Goal: Task Accomplishment & Management: Complete application form

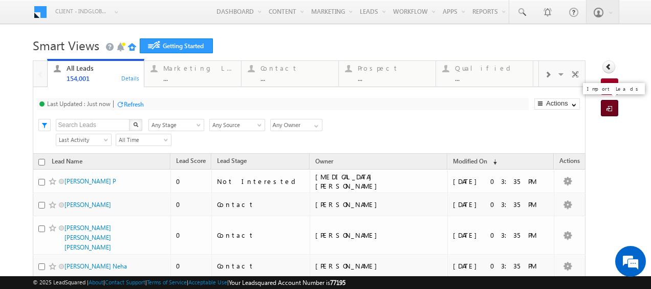
click at [606, 106] on span at bounding box center [611, 109] width 10 height 10
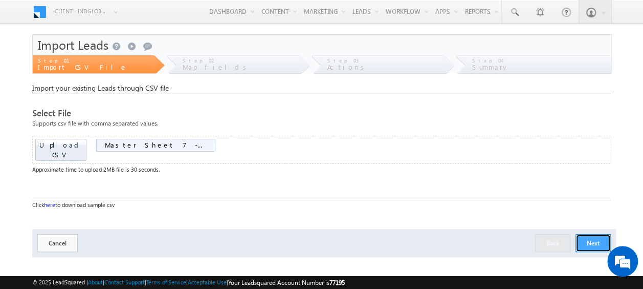
click at [596, 234] on button "Next" at bounding box center [592, 243] width 35 height 18
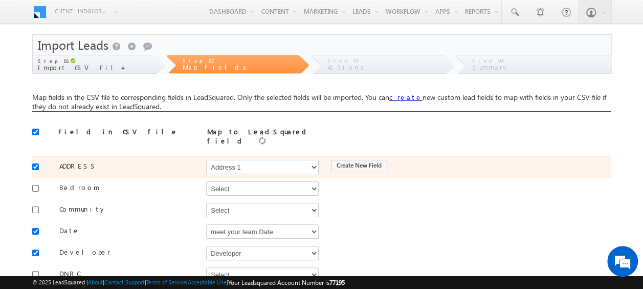
click at [37, 163] on input "checkbox" at bounding box center [35, 166] width 7 height 7
checkbox input "false"
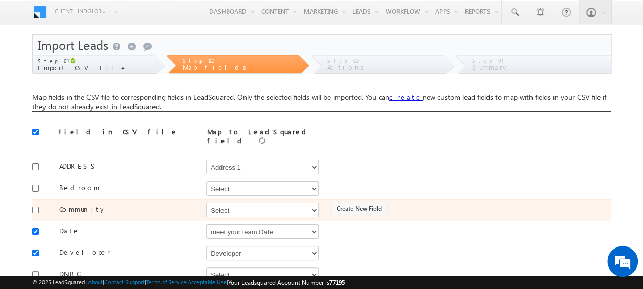
click at [35, 206] on input "checkbox" at bounding box center [35, 209] width 7 height 7
checkbox input "true"
click at [258, 203] on select "Select Select Address 1 Address 2 Budget Building Name Buyer Persona Campaign N…" at bounding box center [262, 210] width 113 height 14
select select "mx_Master_Project"
click at [206, 203] on select "Select Select Address 1 Address 2 Budget Building Name Buyer Persona Campaign N…" at bounding box center [262, 210] width 113 height 14
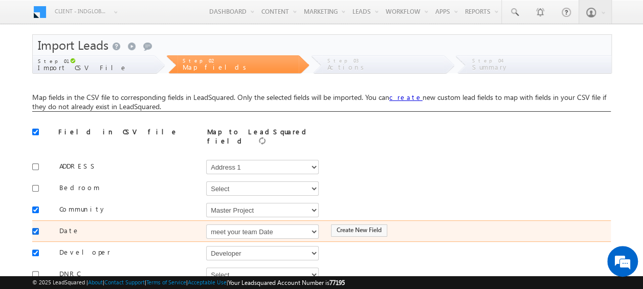
click at [36, 228] on input "checkbox" at bounding box center [35, 231] width 7 height 7
checkbox input "false"
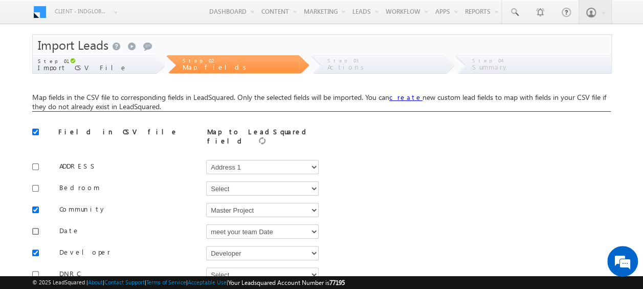
scroll to position [51, 0]
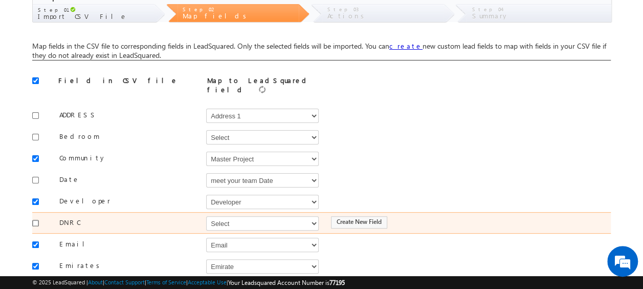
click at [37, 219] on input "checkbox" at bounding box center [35, 222] width 7 height 7
checkbox input "true"
click at [221, 216] on select "Select Select Address 1 Address 2 Budget Building Name Buyer Persona Campaign N…" at bounding box center [262, 223] width 113 height 14
select select "mx_DNCR_Status"
click at [206, 216] on select "Select Select Address 1 Address 2 Budget Building Name Buyer Persona Campaign N…" at bounding box center [262, 223] width 113 height 14
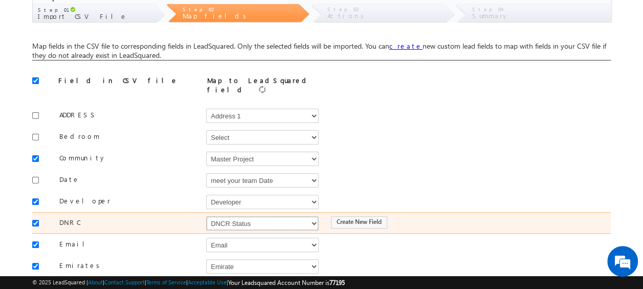
scroll to position [102, 0]
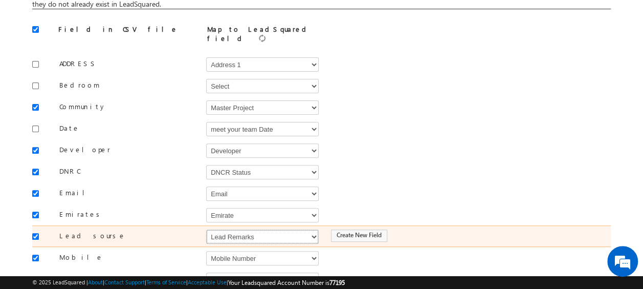
click at [251, 229] on select "Select Select Address 1 Address 2 Budget Building Name Buyer Persona Campaign N…" at bounding box center [262, 236] width 113 height 14
select select "Source"
click at [206, 229] on select "Select Select Address 1 Address 2 Budget Building Name Buyer Persona Campaign N…" at bounding box center [262, 236] width 113 height 14
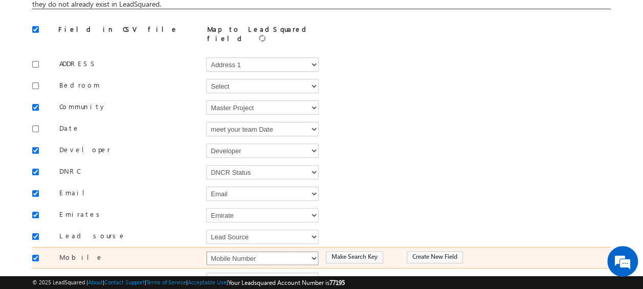
click at [242, 251] on select "Select Select Address 1 Address 2 Budget Building Name Buyer Persona Campaign N…" at bounding box center [262, 258] width 113 height 14
select select "Phone"
click at [206, 251] on select "Select Select Address 1 Address 2 Budget Building Name Buyer Persona Campaign N…" at bounding box center [262, 258] width 113 height 14
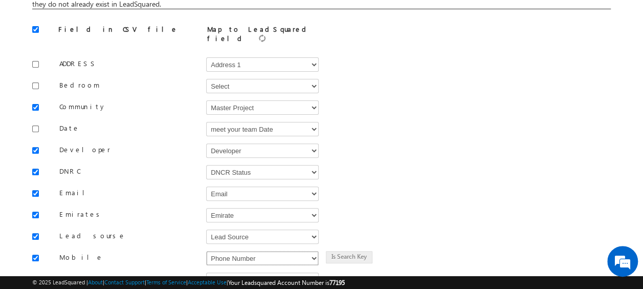
scroll to position [153, 0]
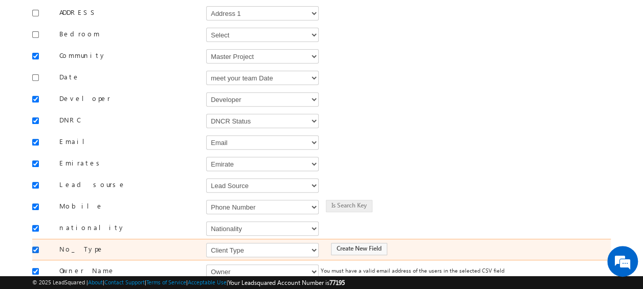
click at [38, 246] on input "checkbox" at bounding box center [35, 249] width 7 height 7
checkbox input "false"
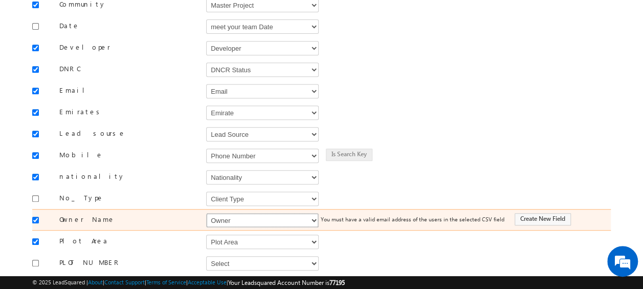
click at [253, 213] on select "Select Select Address 1 Address 2 Budget Building Name Buyer Persona Campaign N…" at bounding box center [262, 220] width 113 height 14
select select "FirstName"
click at [206, 213] on select "Select Select Address 1 Address 2 Budget Building Name Buyer Persona Campaign N…" at bounding box center [262, 220] width 113 height 14
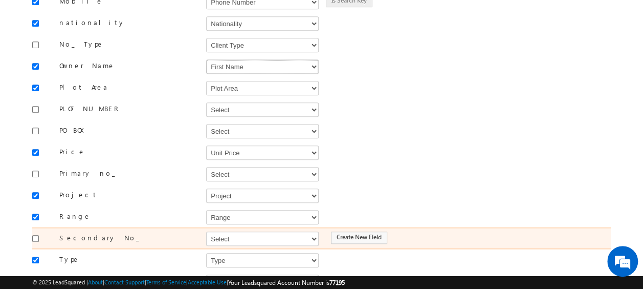
scroll to position [409, 0]
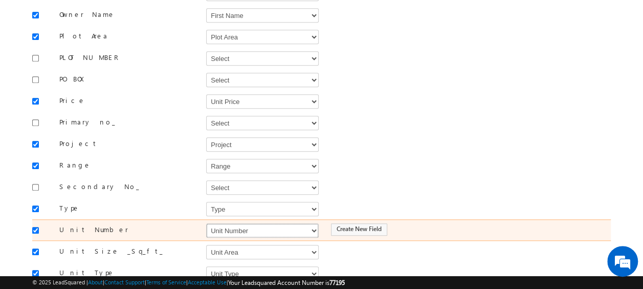
click at [226, 223] on select "Select Select Address 1 Address 2 Budget Building Name Buyer Persona Campaign N…" at bounding box center [262, 230] width 113 height 14
select select "mx_Unit_No"
click at [206, 223] on select "Select Select Address 1 Address 2 Budget Building Name Buyer Persona Campaign N…" at bounding box center [262, 230] width 113 height 14
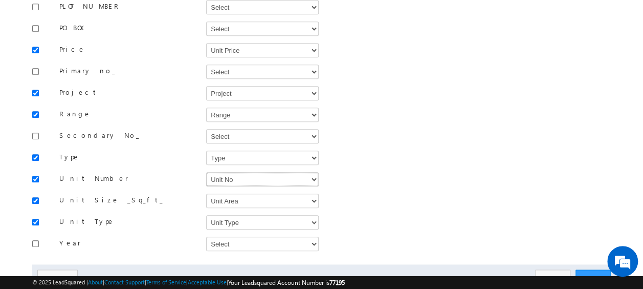
scroll to position [491, 0]
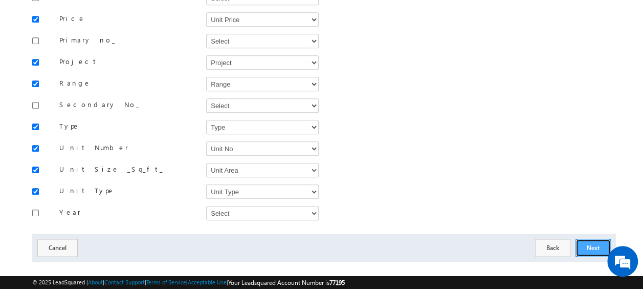
click at [593, 238] on button "Next" at bounding box center [592, 247] width 35 height 18
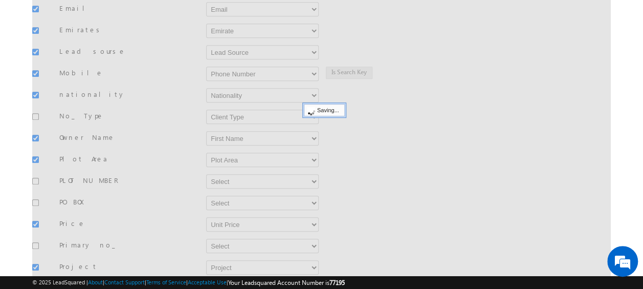
scroll to position [150, 0]
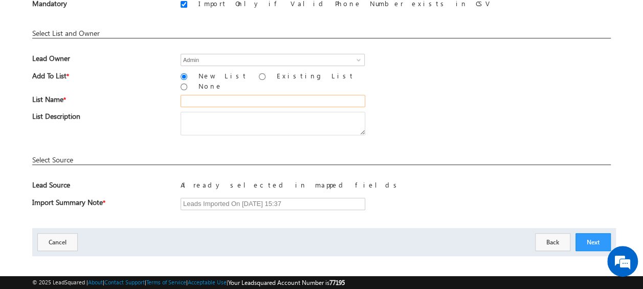
click at [231, 95] on input "text" at bounding box center [273, 101] width 185 height 12
type input "19_Aug_2025_MS_07"
click at [593, 233] on button "Next" at bounding box center [592, 242] width 35 height 18
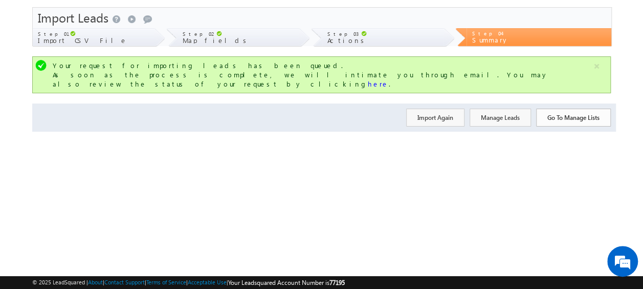
scroll to position [0, 0]
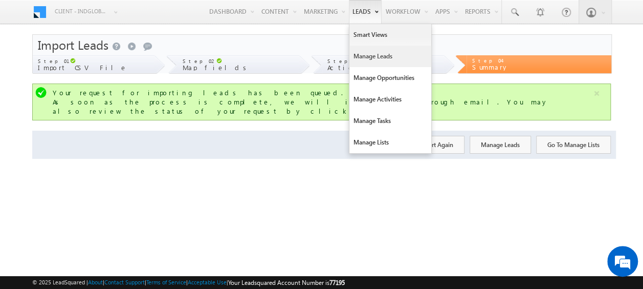
click at [378, 56] on link "Manage Leads" at bounding box center [390, 56] width 82 height 21
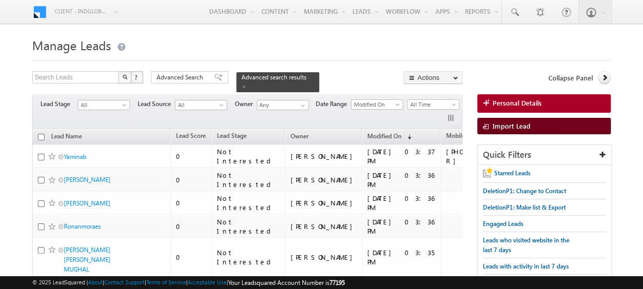
click at [499, 130] on link "Import Lead" at bounding box center [544, 126] width 134 height 16
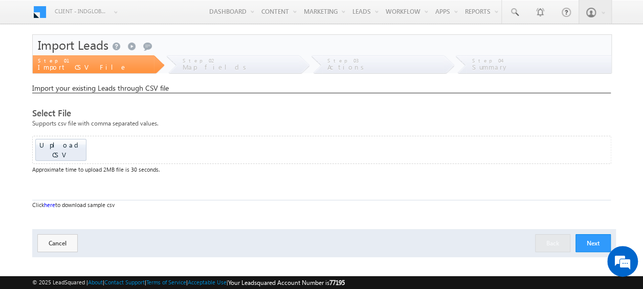
click at [58, 151] on div "Upload CSV Drop files here to upload" at bounding box center [321, 150] width 579 height 28
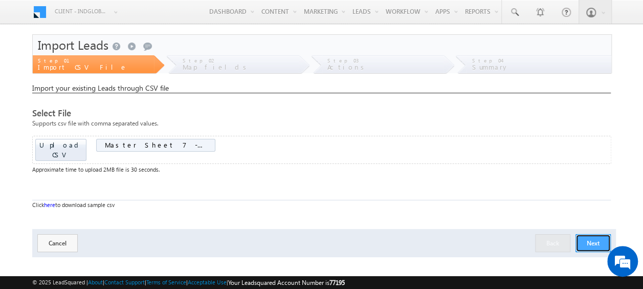
click at [579, 234] on button "Next" at bounding box center [592, 243] width 35 height 18
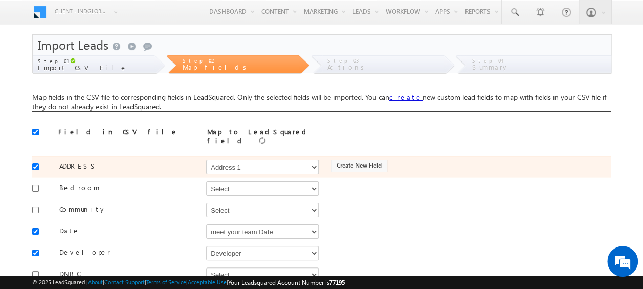
click at [36, 163] on input "checkbox" at bounding box center [35, 166] width 7 height 7
checkbox input "false"
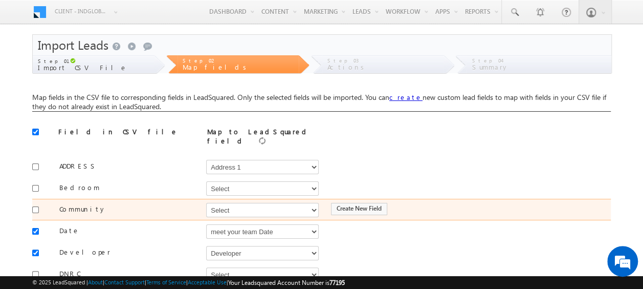
click at [35, 206] on input "checkbox" at bounding box center [35, 209] width 7 height 7
checkbox input "true"
click at [220, 203] on select "Select Select Address 1 Address 2 Budget Building Name Buyer Persona Campaign N…" at bounding box center [262, 210] width 113 height 14
select select "ProspectStage"
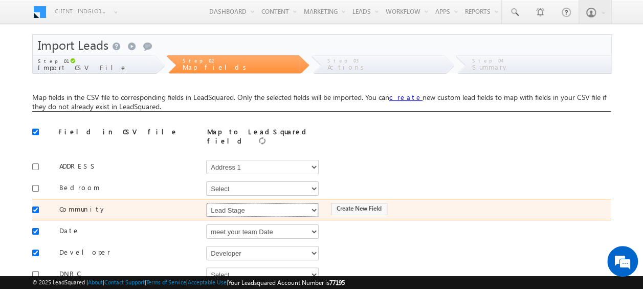
click at [206, 203] on select "Select Select Address 1 Address 2 Budget Building Name Buyer Persona Campaign N…" at bounding box center [262, 210] width 113 height 14
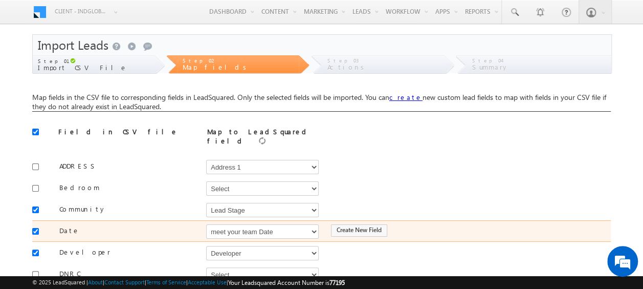
click at [40, 225] on div at bounding box center [38, 230] width 12 height 14
click at [34, 228] on input "checkbox" at bounding box center [35, 231] width 7 height 7
checkbox input "false"
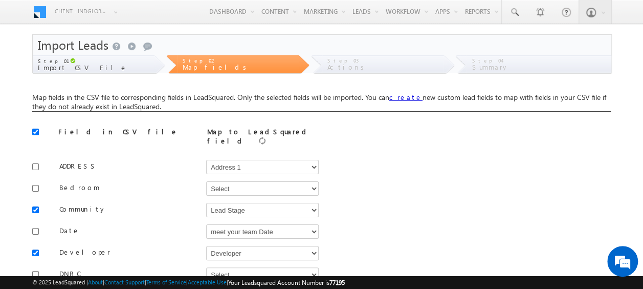
scroll to position [51, 0]
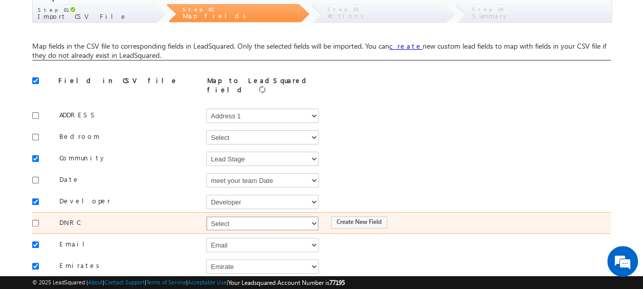
click at [218, 221] on select "Select Select Address 1 Address 2 Budget Building Name Buyer Persona Campaign N…" at bounding box center [262, 223] width 113 height 14
select select "mx_DNCR_Status"
click at [206, 216] on select "Select Select Address 1 Address 2 Budget Building Name Buyer Persona Campaign N…" at bounding box center [262, 223] width 113 height 14
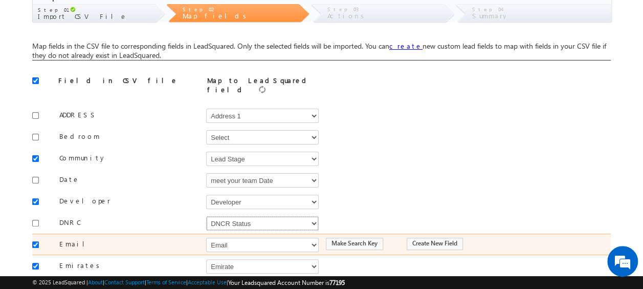
scroll to position [102, 0]
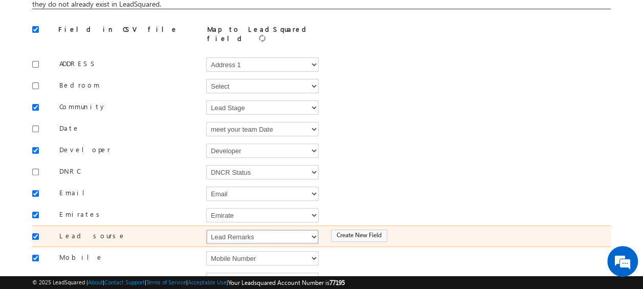
click at [247, 229] on select "Select Select Address 1 Address 2 Budget Building Name Buyer Persona Campaign N…" at bounding box center [262, 236] width 113 height 14
select select "Source"
click at [206, 229] on select "Select Select Address 1 Address 2 Budget Building Name Buyer Persona Campaign N…" at bounding box center [262, 236] width 113 height 14
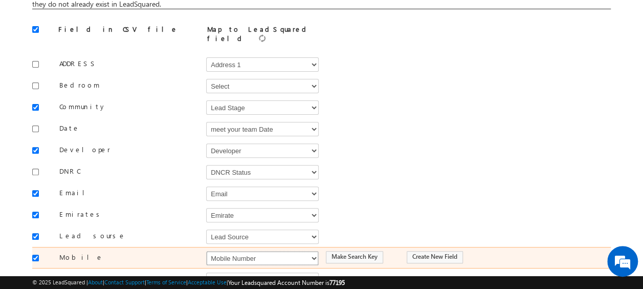
click at [237, 251] on select "Select Select Address 1 Address 2 Budget Building Name Buyer Persona Campaign N…" at bounding box center [262, 258] width 113 height 14
select select "Phone"
click at [206, 251] on select "Select Select Address 1 Address 2 Budget Building Name Buyer Persona Campaign N…" at bounding box center [262, 258] width 113 height 14
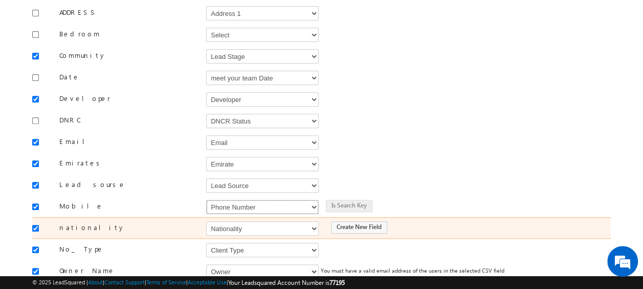
scroll to position [205, 0]
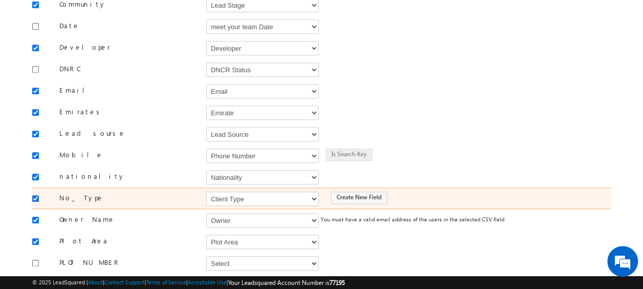
click at [38, 195] on input "checkbox" at bounding box center [35, 198] width 7 height 7
checkbox input "false"
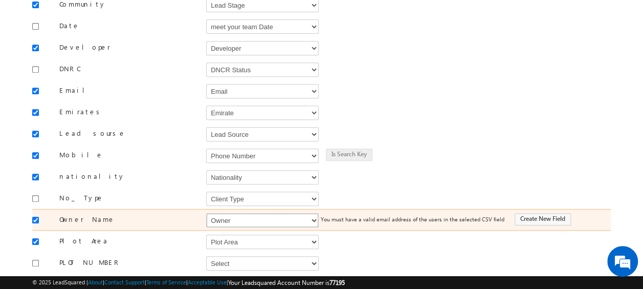
click at [261, 215] on select "Select Select Address 1 Address 2 Budget Building Name Buyer Persona Campaign N…" at bounding box center [262, 220] width 113 height 14
select select "FirstName"
click at [206, 213] on select "Select Select Address 1 Address 2 Budget Building Name Buyer Persona Campaign N…" at bounding box center [262, 220] width 113 height 14
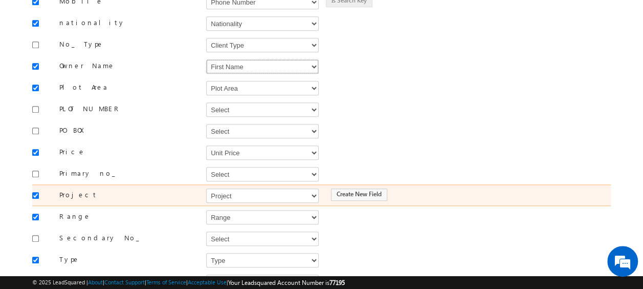
scroll to position [409, 0]
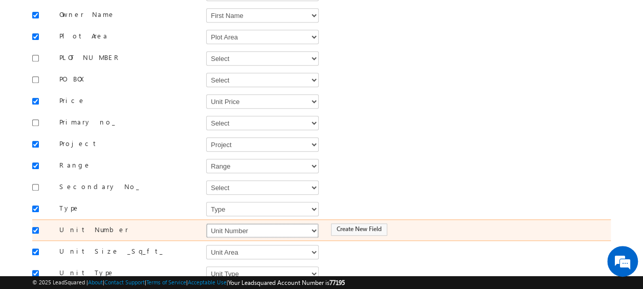
click at [273, 223] on select "Select Select Address 1 Address 2 Budget Building Name Buyer Persona Campaign N…" at bounding box center [262, 230] width 113 height 14
select select "mx_Unit_No"
click at [206, 223] on select "Select Select Address 1 Address 2 Budget Building Name Buyer Persona Campaign N…" at bounding box center [262, 230] width 113 height 14
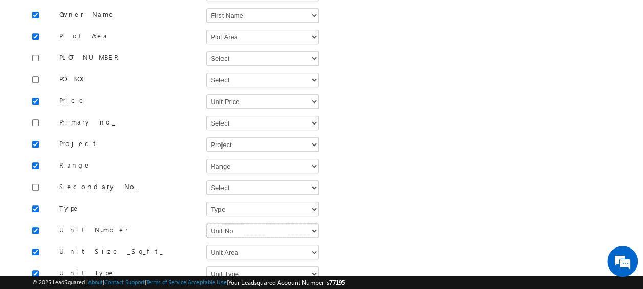
scroll to position [491, 0]
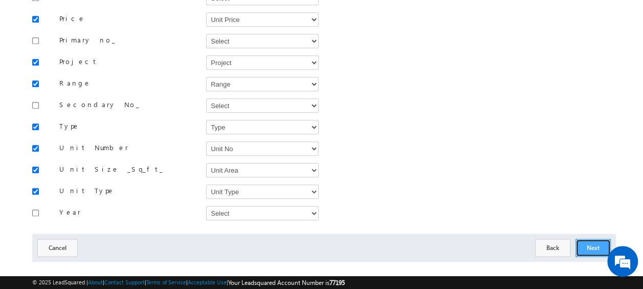
click at [588, 238] on button "Next" at bounding box center [592, 247] width 35 height 18
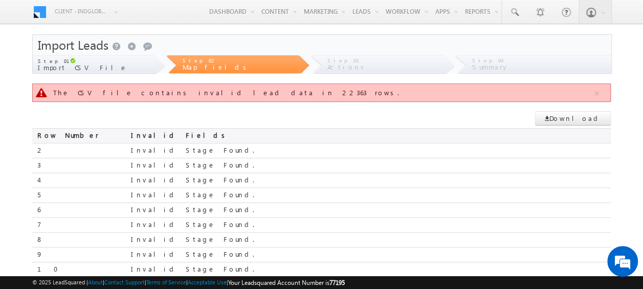
scroll to position [226, 0]
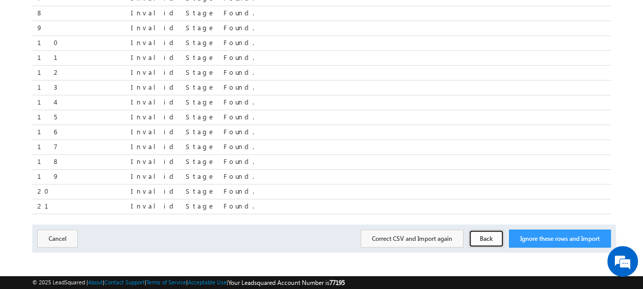
click at [492, 236] on button "Back" at bounding box center [486, 238] width 35 height 18
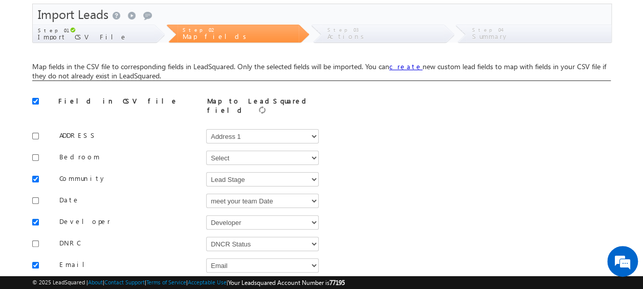
scroll to position [82, 0]
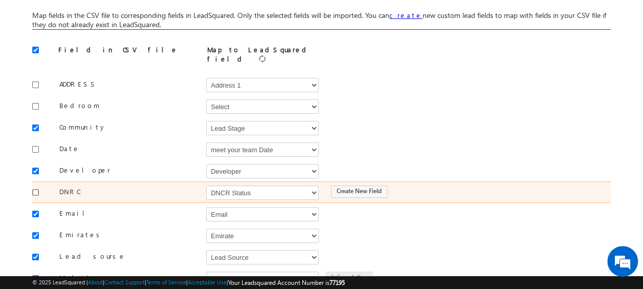
click at [37, 189] on input "checkbox" at bounding box center [35, 192] width 7 height 7
checkbox input "true"
click at [220, 190] on select "Select Select Address 1 Address 2 Budget Building Name Buyer Persona Campaign N…" at bounding box center [262, 192] width 113 height 14
click at [206, 185] on select "Select Select Address 1 Address 2 Budget Building Name Buyer Persona Campaign N…" at bounding box center [262, 192] width 113 height 14
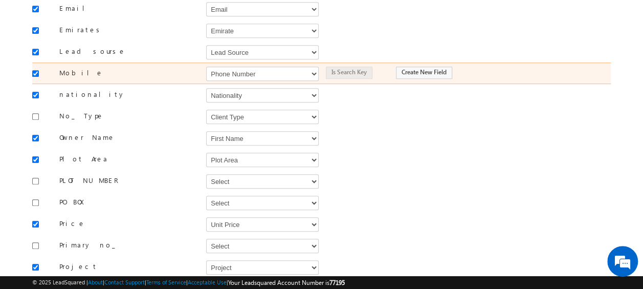
scroll to position [491, 0]
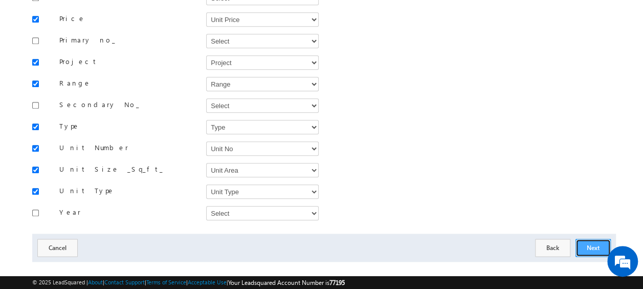
click at [584, 238] on button "Next" at bounding box center [592, 247] width 35 height 18
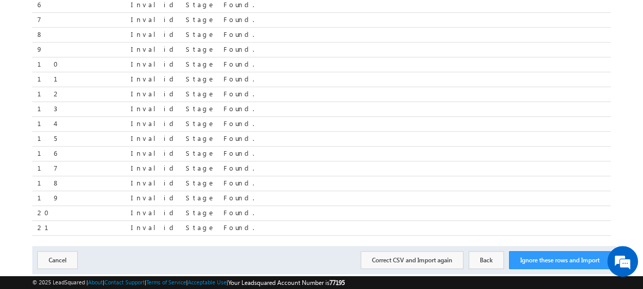
scroll to position [226, 0]
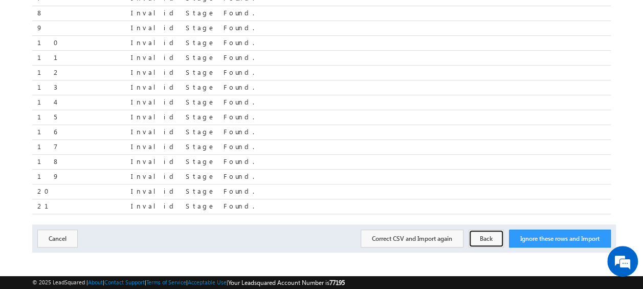
drag, startPoint x: 479, startPoint y: 235, endPoint x: 342, endPoint y: 204, distance: 140.6
click at [479, 235] on button "Back" at bounding box center [486, 238] width 35 height 18
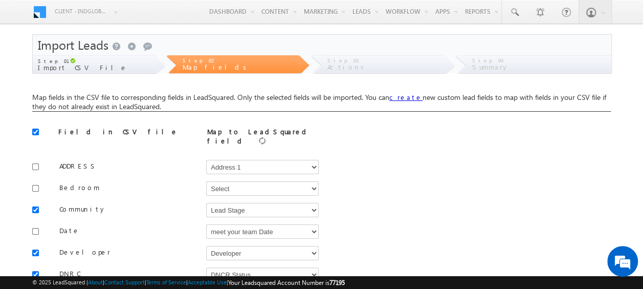
scroll to position [102, 0]
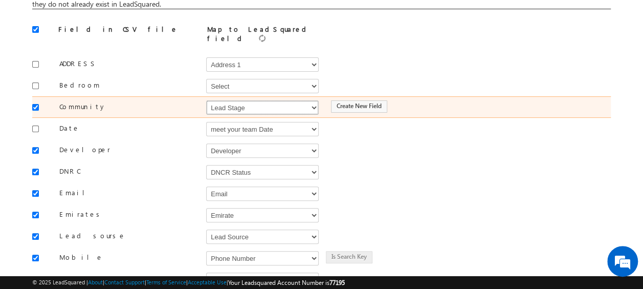
click at [231, 101] on select "Select Select Address 1 Address 2 Budget Building Name Buyer Persona Campaign N…" at bounding box center [262, 107] width 113 height 14
select select "mx_Master_Project"
click at [206, 100] on select "Select Select Address 1 Address 2 Budget Building Name Buyer Persona Campaign N…" at bounding box center [262, 107] width 113 height 14
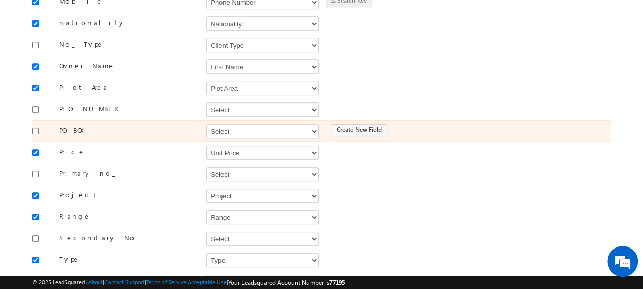
scroll to position [460, 0]
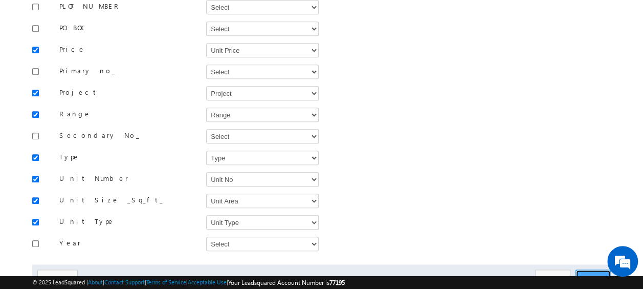
click at [597, 269] on button "Next" at bounding box center [592, 278] width 35 height 18
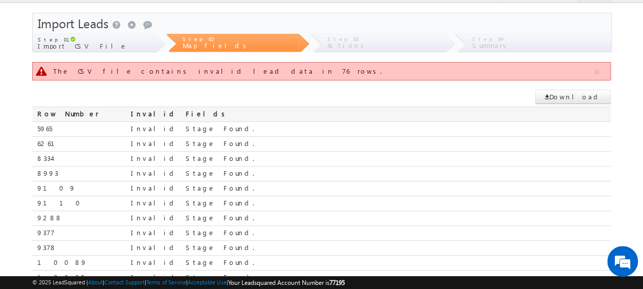
scroll to position [226, 0]
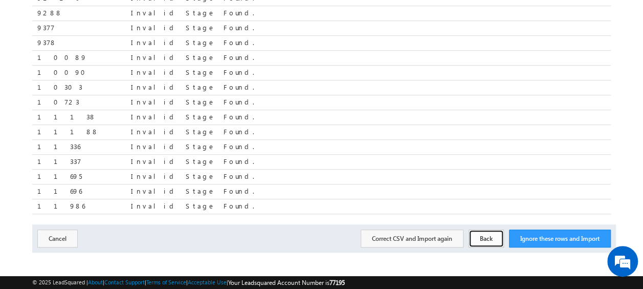
click at [486, 233] on button "Back" at bounding box center [486, 238] width 35 height 18
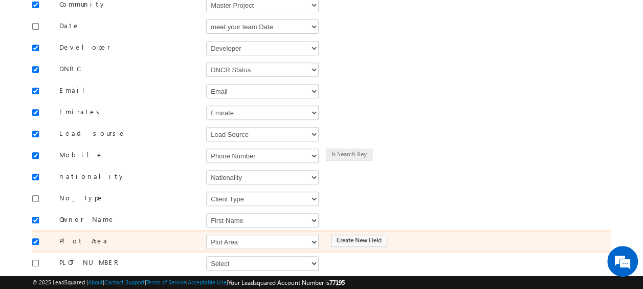
scroll to position [256, 0]
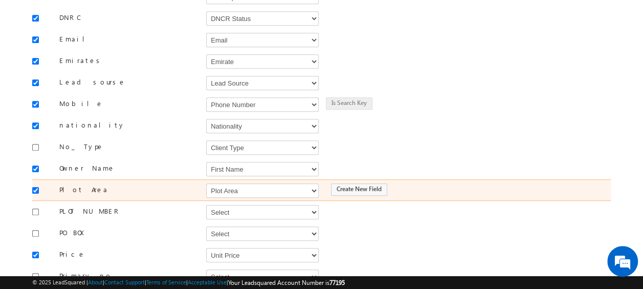
click at [38, 185] on div at bounding box center [38, 189] width 12 height 14
click at [39, 182] on div at bounding box center [38, 189] width 12 height 14
click at [34, 187] on input "checkbox" at bounding box center [35, 190] width 7 height 7
checkbox input "false"
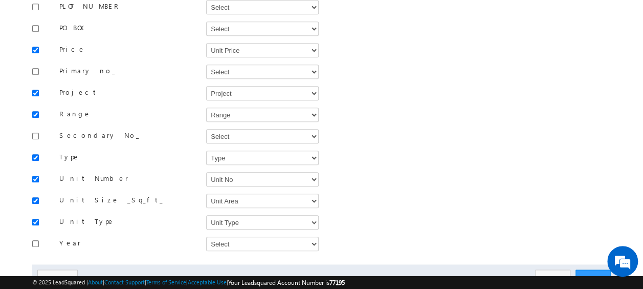
scroll to position [491, 0]
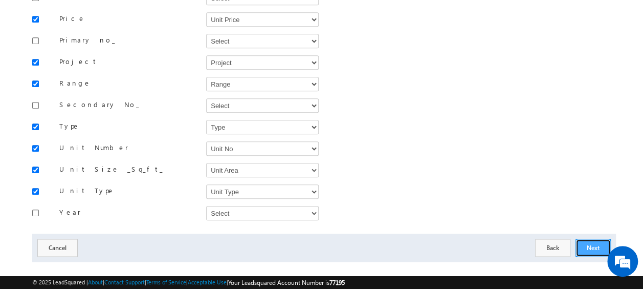
click at [603, 238] on button "Next" at bounding box center [592, 247] width 35 height 18
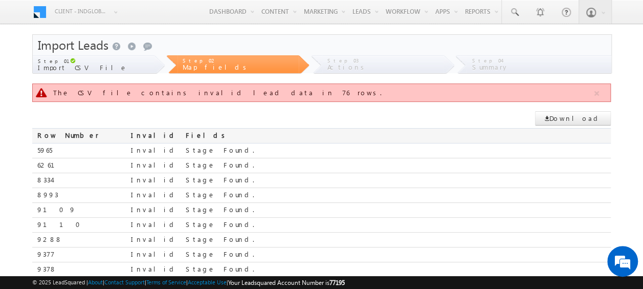
scroll to position [226, 0]
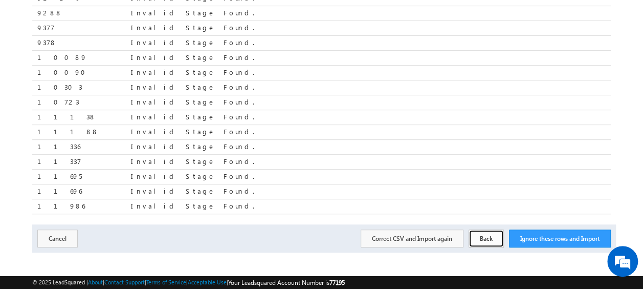
click at [486, 234] on button "Back" at bounding box center [486, 238] width 35 height 18
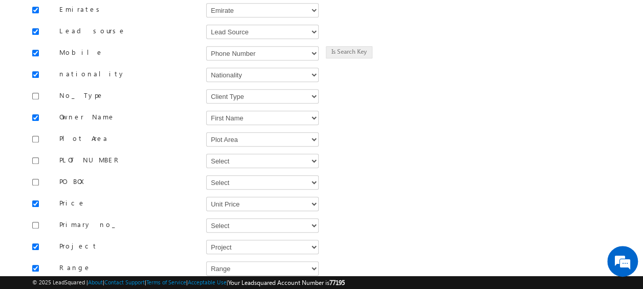
scroll to position [491, 0]
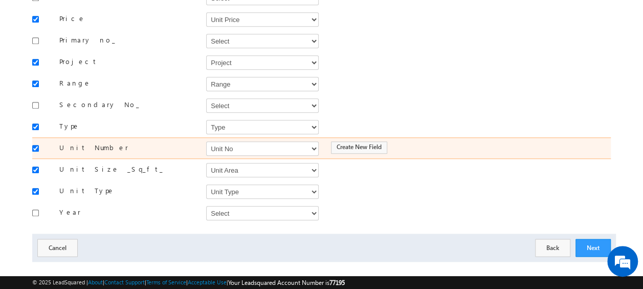
click at [500, 140] on div "Create New Field" at bounding box center [457, 147] width 282 height 14
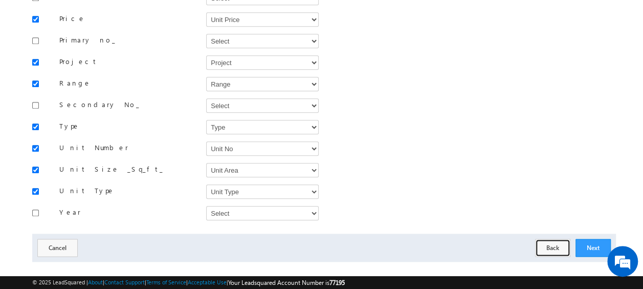
click at [555, 238] on button "Back" at bounding box center [552, 247] width 35 height 18
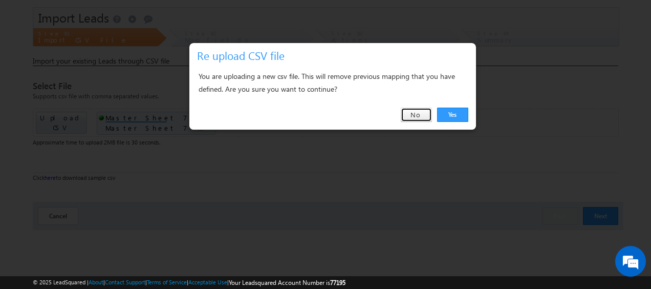
click at [419, 115] on link "No" at bounding box center [416, 114] width 31 height 14
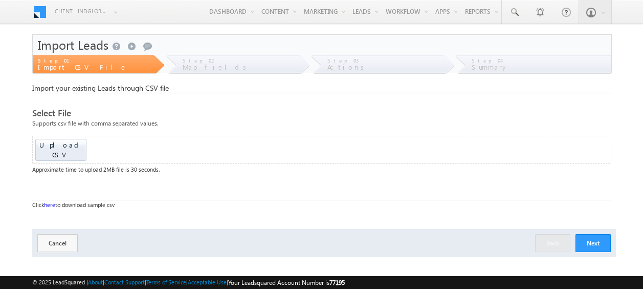
scroll to position [27, 0]
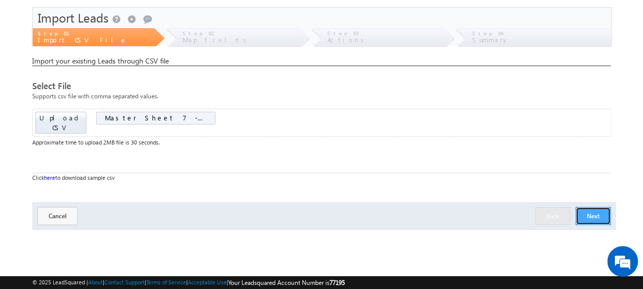
click at [605, 207] on button "Next" at bounding box center [592, 216] width 35 height 18
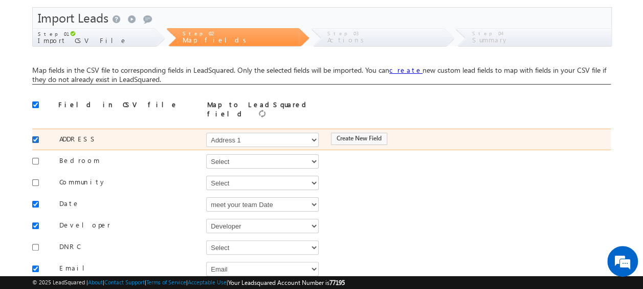
click at [35, 136] on input "checkbox" at bounding box center [35, 139] width 7 height 7
checkbox input "false"
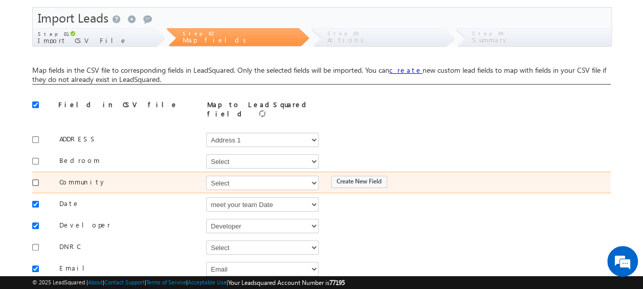
click at [38, 179] on input "checkbox" at bounding box center [35, 182] width 7 height 7
checkbox input "true"
click at [241, 175] on select "Select Select Address 1 Address 2 Budget Building Name Buyer Persona Campaign N…" at bounding box center [262, 182] width 113 height 14
select select "mx_Master_Project"
click at [206, 175] on select "Select Select Address 1 Address 2 Budget Building Name Buyer Persona Campaign N…" at bounding box center [262, 182] width 113 height 14
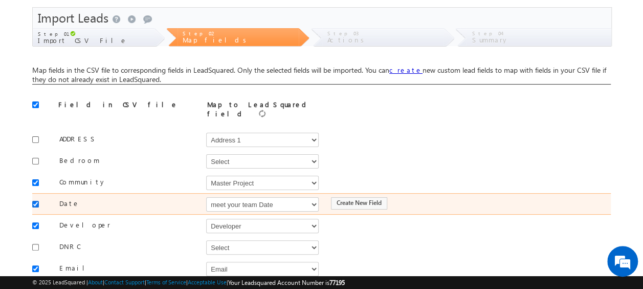
click at [34, 201] on input "checkbox" at bounding box center [35, 204] width 7 height 7
checkbox input "false"
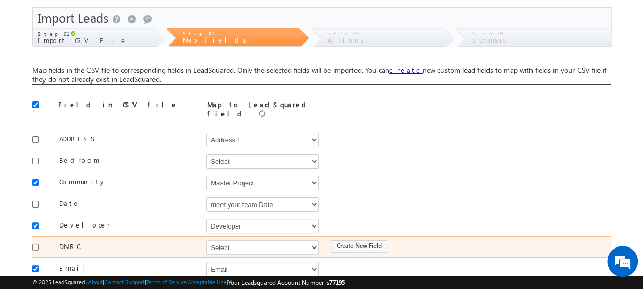
click at [34, 243] on input "checkbox" at bounding box center [35, 246] width 7 height 7
checkbox input "true"
click at [256, 245] on select "Select Select Address 1 Address 2 Budget Building Name Buyer Persona Campaign N…" at bounding box center [262, 247] width 113 height 14
select select "mx_DNCR_Status"
click at [206, 240] on select "Select Select Address 1 Address 2 Budget Building Name Buyer Persona Campaign N…" at bounding box center [262, 247] width 113 height 14
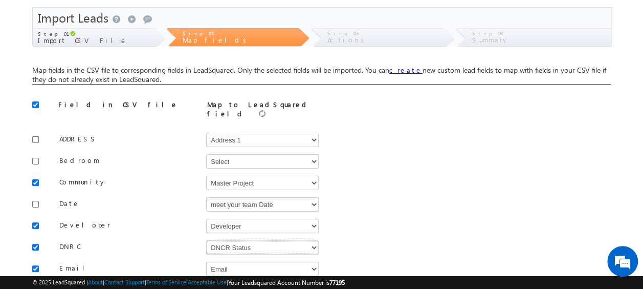
scroll to position [129, 0]
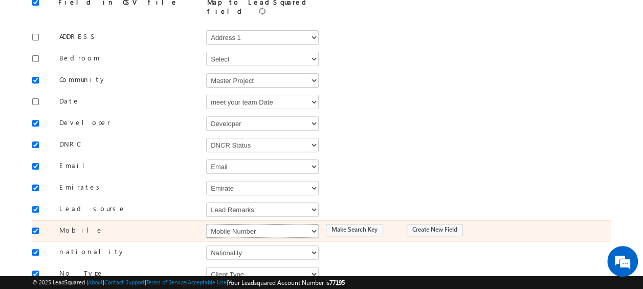
click at [246, 224] on select "Select Select Address 1 Address 2 Budget Building Name Buyer Persona Campaign N…" at bounding box center [262, 231] width 113 height 14
select select "Phone"
click at [206, 224] on select "Select Select Address 1 Address 2 Budget Building Name Buyer Persona Campaign N…" at bounding box center [262, 231] width 113 height 14
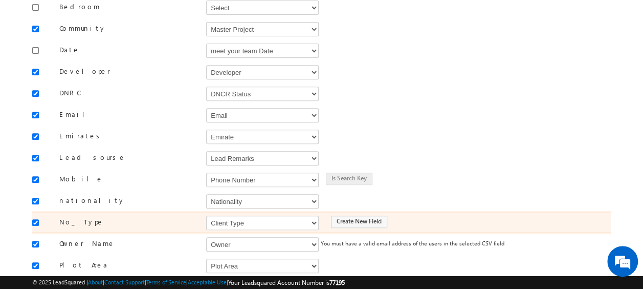
click at [35, 219] on input "checkbox" at bounding box center [35, 222] width 7 height 7
checkbox input "false"
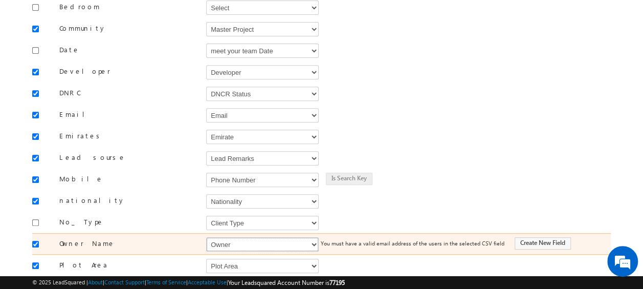
click at [245, 237] on select "Select Select Address 1 Address 2 Budget Building Name Buyer Persona Campaign N…" at bounding box center [262, 244] width 113 height 14
select select "FirstName"
click at [206, 237] on select "Select Select Address 1 Address 2 Budget Building Name Buyer Persona Campaign N…" at bounding box center [262, 244] width 113 height 14
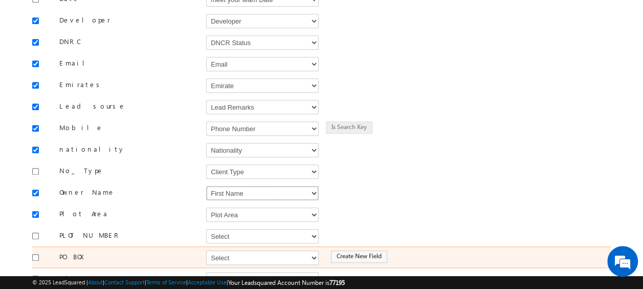
scroll to position [283, 0]
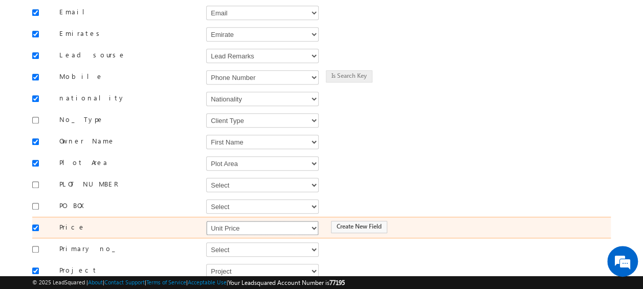
click at [240, 220] on select "Select Select Address 1 Address 2 Budget Building Name Buyer Persona Campaign N…" at bounding box center [262, 227] width 113 height 14
select select "mx_Unit_Number"
click at [206, 220] on select "Select Select Address 1 Address 2 Budget Building Name Buyer Persona Campaign N…" at bounding box center [262, 227] width 113 height 14
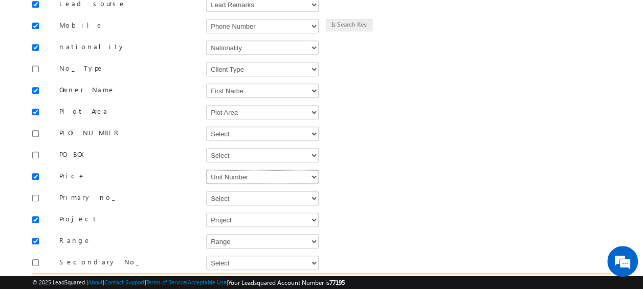
scroll to position [436, 0]
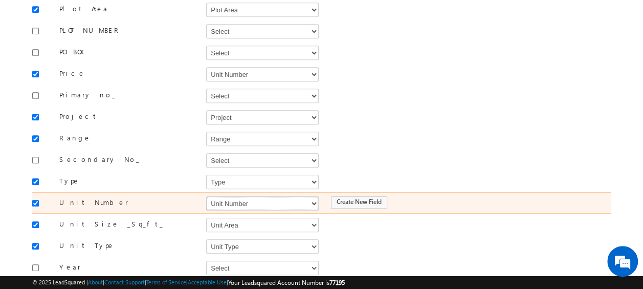
click at [265, 196] on select "Select Select Address 1 Address 2 Budget Building Name Buyer Persona Campaign N…" at bounding box center [262, 203] width 113 height 14
select select "mx_Unit_No"
click at [206, 196] on select "Select Select Address 1 Address 2 Budget Building Name Buyer Persona Campaign N…" at bounding box center [262, 203] width 113 height 14
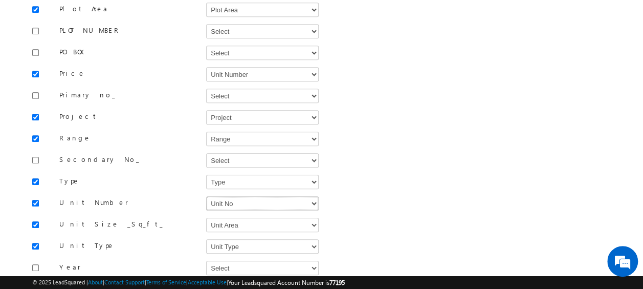
scroll to position [491, 0]
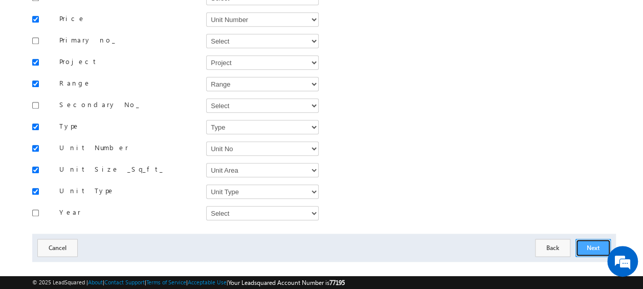
click at [591, 238] on button "Next" at bounding box center [592, 247] width 35 height 18
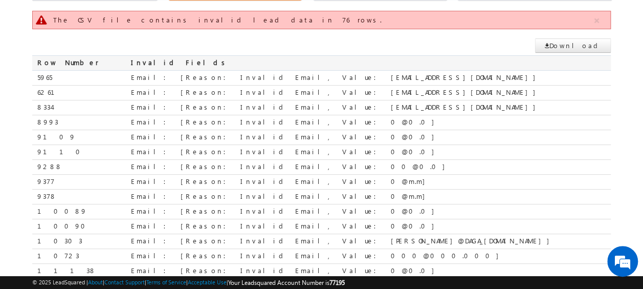
scroll to position [226, 0]
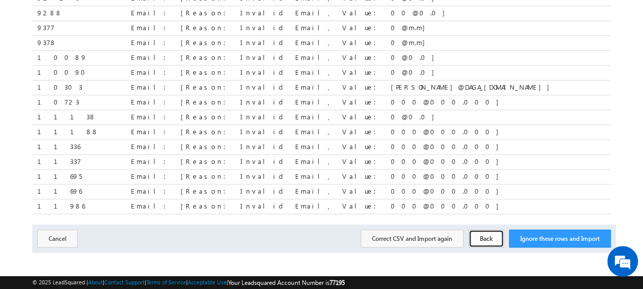
click at [487, 236] on button "Back" at bounding box center [486, 238] width 35 height 18
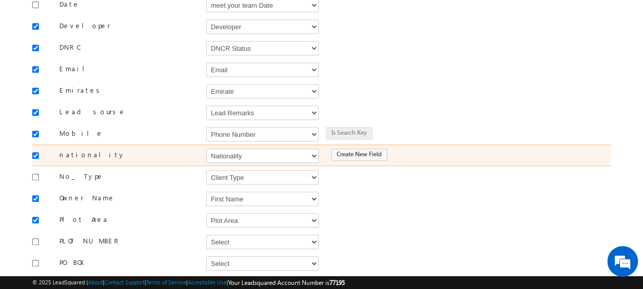
scroll to position [73, 0]
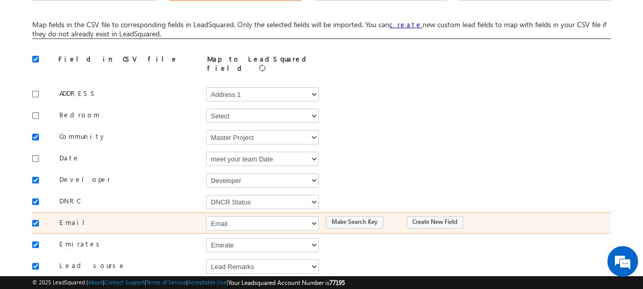
click at [39, 215] on div at bounding box center [38, 222] width 12 height 14
click at [34, 219] on div at bounding box center [38, 222] width 12 height 14
click at [37, 219] on input "checkbox" at bounding box center [35, 222] width 7 height 7
checkbox input "false"
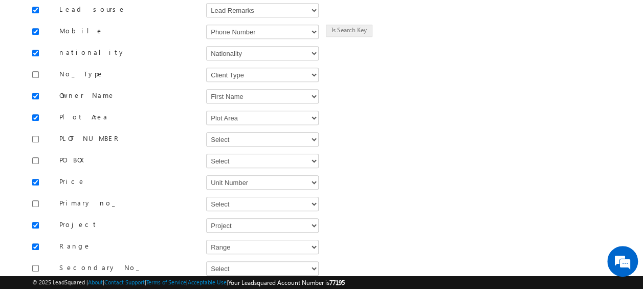
scroll to position [491, 0]
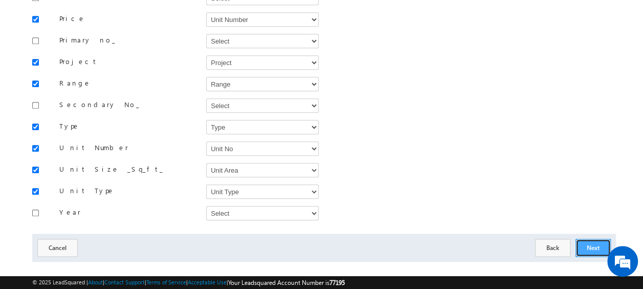
click at [587, 238] on button "Next" at bounding box center [592, 247] width 35 height 18
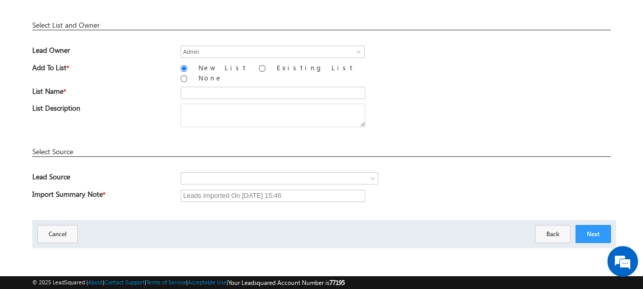
scroll to position [150, 0]
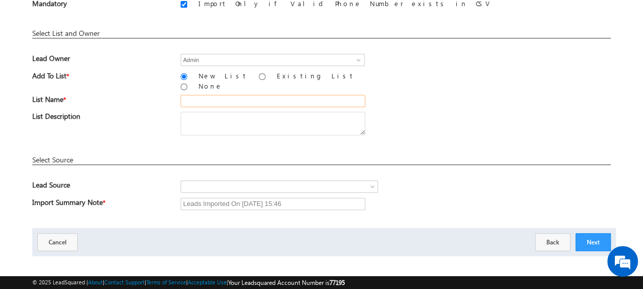
click at [200, 95] on input "text" at bounding box center [273, 101] width 185 height 12
click at [276, 88] on div "Lead import rules You do not have permissions to update these leads. You do not…" at bounding box center [321, 75] width 579 height 284
click at [266, 95] on input "19_Aug_2025_MS_07" at bounding box center [273, 101] width 185 height 12
type input "19_Aug_2025_MS_07_02"
click at [478, 130] on div "List Description" at bounding box center [321, 126] width 579 height 28
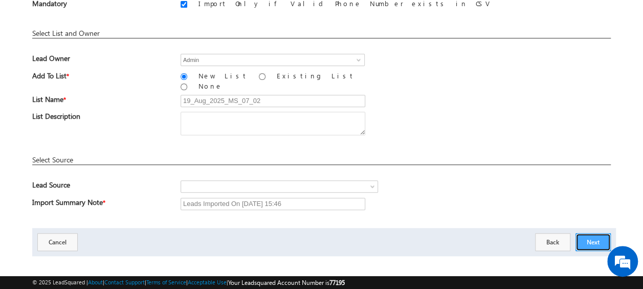
click at [599, 236] on button "Next" at bounding box center [592, 242] width 35 height 18
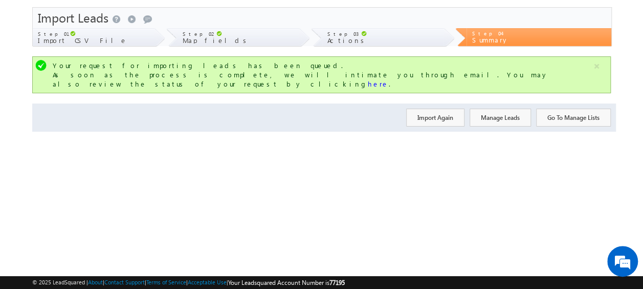
scroll to position [0, 0]
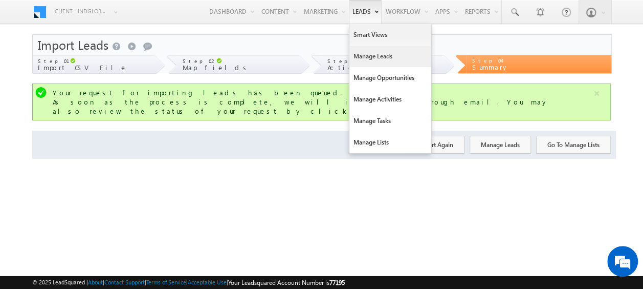
click at [378, 57] on link "Manage Leads" at bounding box center [390, 56] width 82 height 21
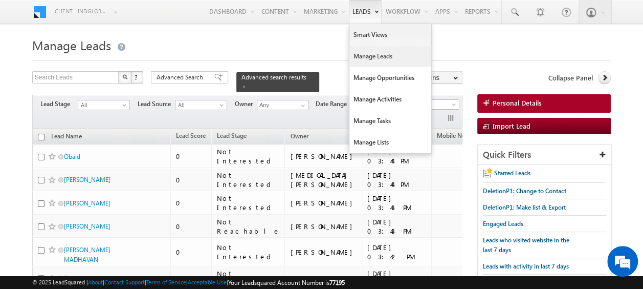
click at [362, 51] on link "Manage Leads" at bounding box center [390, 56] width 82 height 21
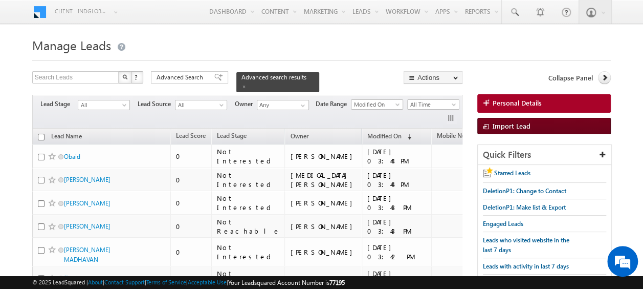
click at [496, 122] on span "Import Lead" at bounding box center [512, 125] width 38 height 9
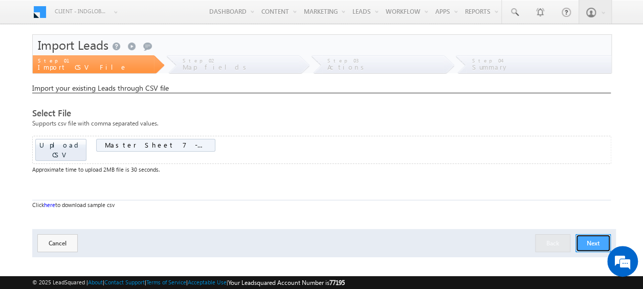
click at [584, 234] on button "Next" at bounding box center [592, 243] width 35 height 18
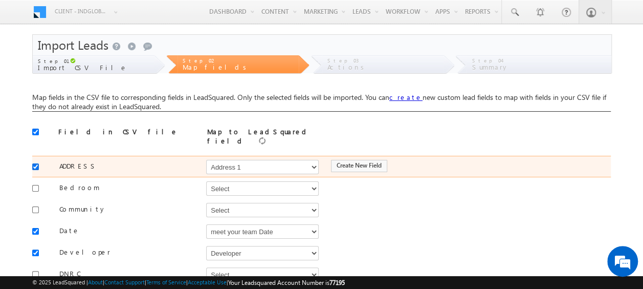
click at [37, 163] on input "checkbox" at bounding box center [35, 166] width 7 height 7
checkbox input "false"
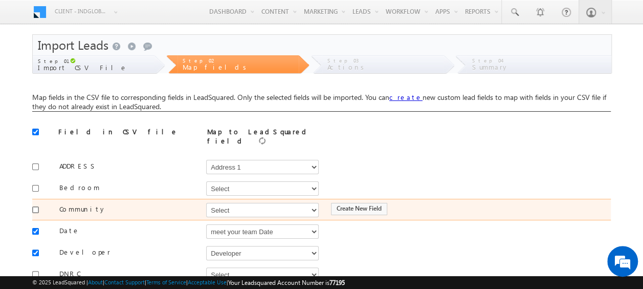
click at [34, 206] on input "checkbox" at bounding box center [35, 209] width 7 height 7
checkbox input "true"
click at [219, 206] on select "Select Select Address 1 Address 2 Budget Building Name Buyer Persona Campaign N…" at bounding box center [262, 210] width 113 height 14
select select "mx_Master_Project"
click at [206, 203] on select "Select Select Address 1 Address 2 Budget Building Name Buyer Persona Campaign N…" at bounding box center [262, 210] width 113 height 14
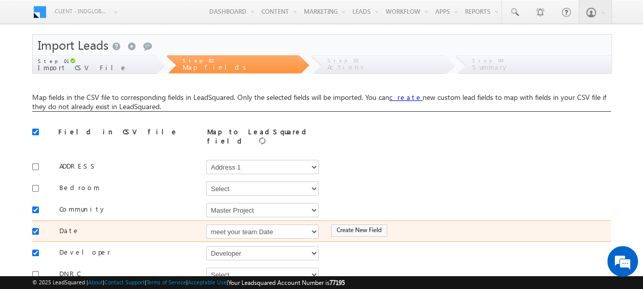
click at [37, 228] on input "checkbox" at bounding box center [35, 231] width 7 height 7
checkbox input "false"
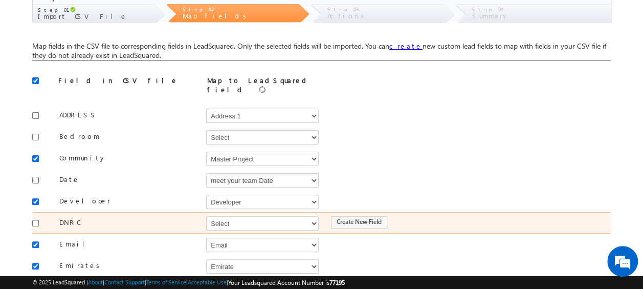
scroll to position [102, 0]
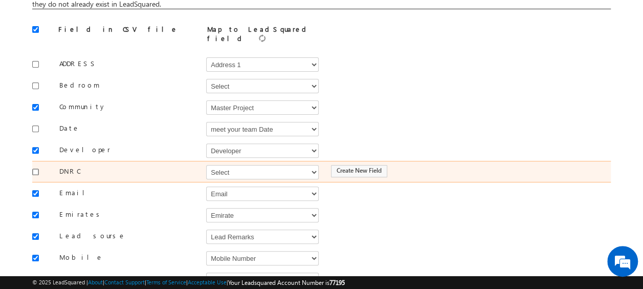
click at [34, 168] on input "checkbox" at bounding box center [35, 171] width 7 height 7
checkbox input "true"
click at [228, 165] on select "Select Select Address 1 Address 2 Budget Building Name Buyer Persona Campaign N…" at bounding box center [262, 172] width 113 height 14
select select "mx_DNCR_Status"
click at [206, 165] on select "Select Select Address 1 Address 2 Budget Building Name Buyer Persona Campaign N…" at bounding box center [262, 172] width 113 height 14
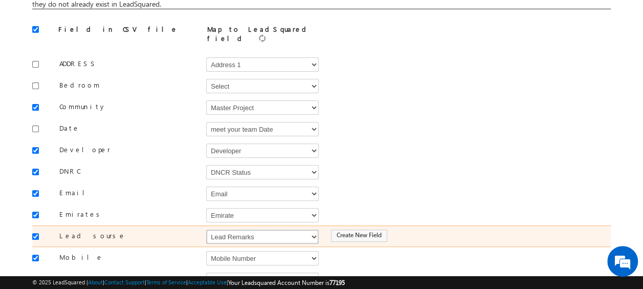
click at [229, 229] on select "Select Select Address 1 Address 2 Budget Building Name Buyer Persona Campaign N…" at bounding box center [262, 236] width 113 height 14
select select "Source"
click at [206, 229] on select "Select Select Address 1 Address 2 Budget Building Name Buyer Persona Campaign N…" at bounding box center [262, 236] width 113 height 14
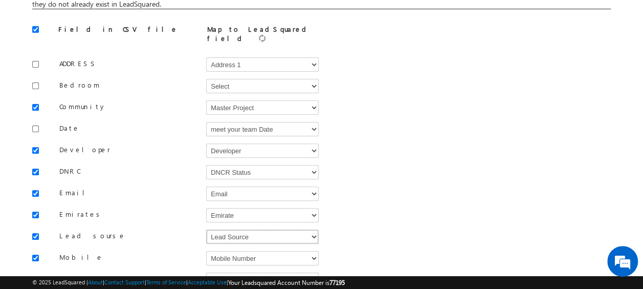
scroll to position [205, 0]
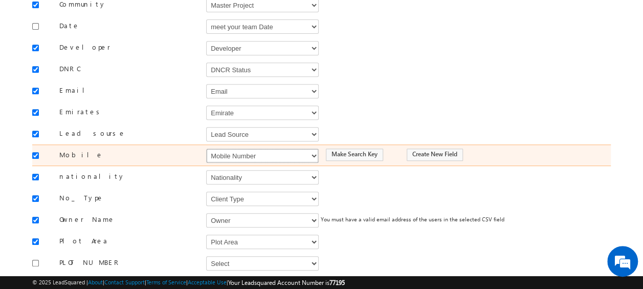
click at [234, 150] on select "Select Select Address 1 Address 2 Budget Building Name Buyer Persona Campaign N…" at bounding box center [262, 155] width 113 height 14
select select "Phone"
click at [206, 148] on select "Select Select Address 1 Address 2 Budget Building Name Buyer Persona Campaign N…" at bounding box center [262, 155] width 113 height 14
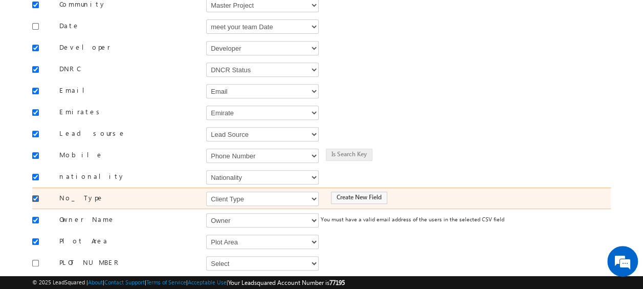
click at [37, 195] on input "checkbox" at bounding box center [35, 198] width 7 height 7
checkbox input "false"
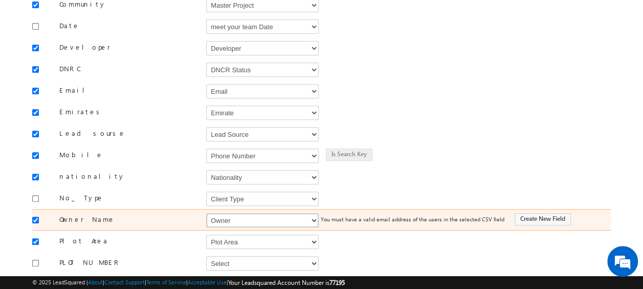
click at [247, 215] on select "Select Select Address 1 Address 2 Budget Building Name Buyer Persona Campaign N…" at bounding box center [262, 220] width 113 height 14
select select "FirstName"
click at [206, 213] on select "Select Select Address 1 Address 2 Budget Building Name Buyer Persona Campaign N…" at bounding box center [262, 220] width 113 height 14
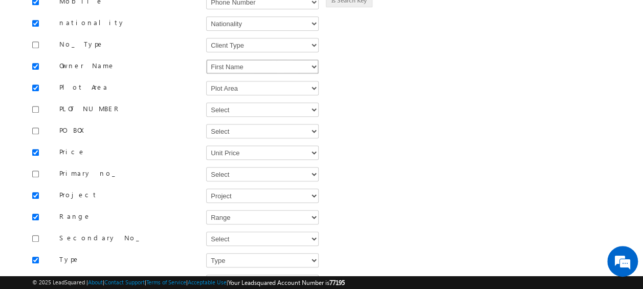
scroll to position [409, 0]
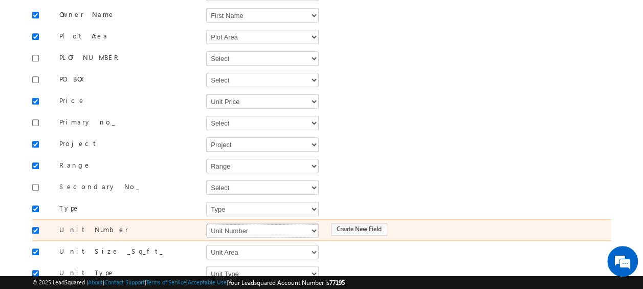
click at [221, 223] on select "Select Select Address 1 Address 2 Budget Building Name Buyer Persona Campaign N…" at bounding box center [262, 230] width 113 height 14
select select "mx_Unit_No"
click at [206, 223] on select "Select Select Address 1 Address 2 Budget Building Name Buyer Persona Campaign N…" at bounding box center [262, 230] width 113 height 14
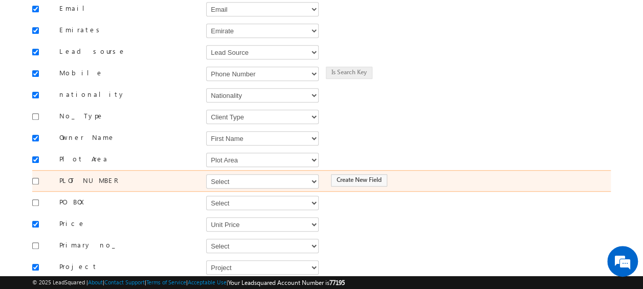
scroll to position [491, 0]
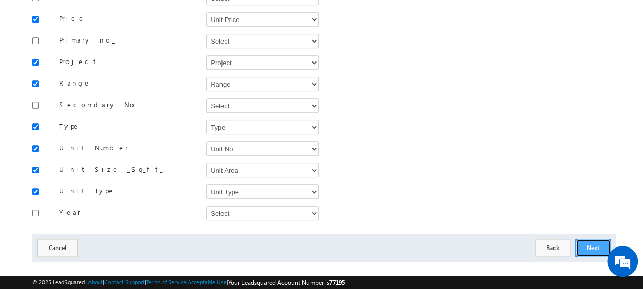
click at [584, 238] on button "Next" at bounding box center [592, 247] width 35 height 18
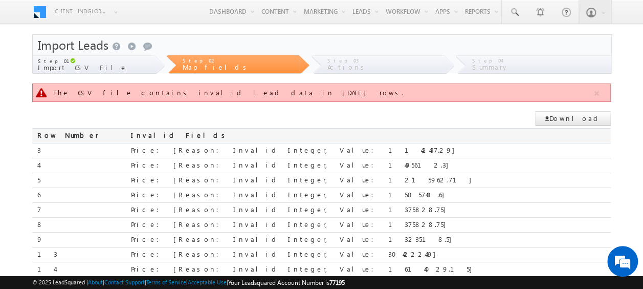
scroll to position [226, 0]
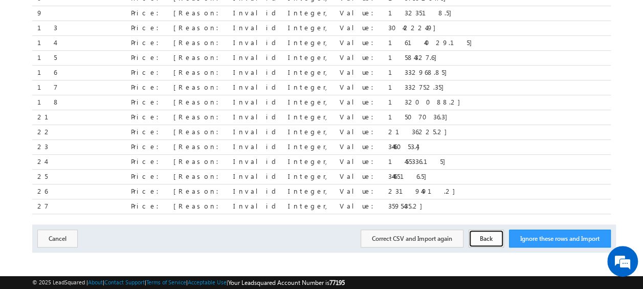
click at [489, 229] on button "Back" at bounding box center [486, 238] width 35 height 18
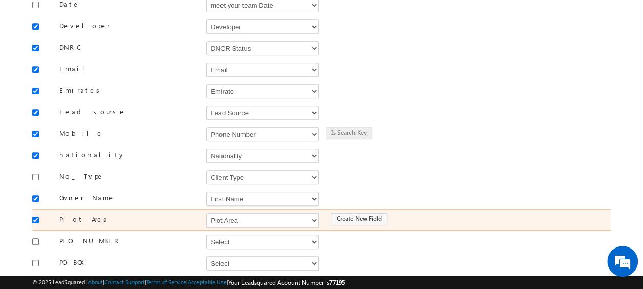
scroll to position [328, 0]
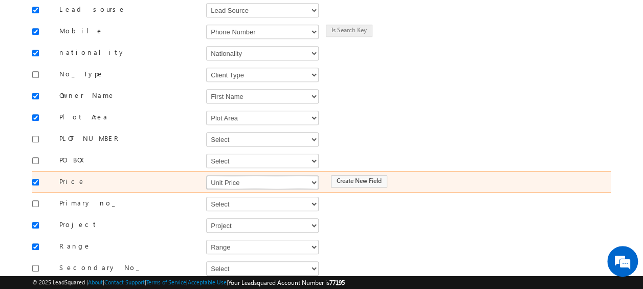
click at [241, 178] on select "Select Select Address 1 Address 2 Budget Building Name Buyer Persona Campaign N…" at bounding box center [262, 182] width 113 height 14
select select "mx_Unit_Number"
click at [206, 175] on select "Select Select Address 1 Address 2 Budget Building Name Buyer Persona Campaign N…" at bounding box center [262, 182] width 113 height 14
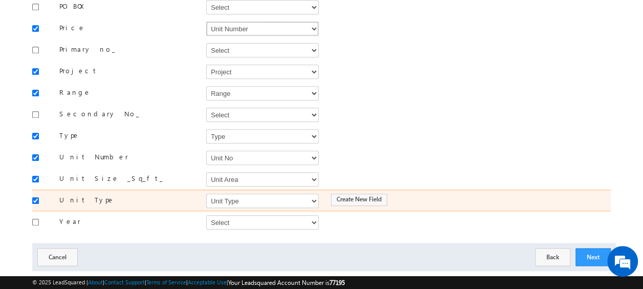
scroll to position [491, 0]
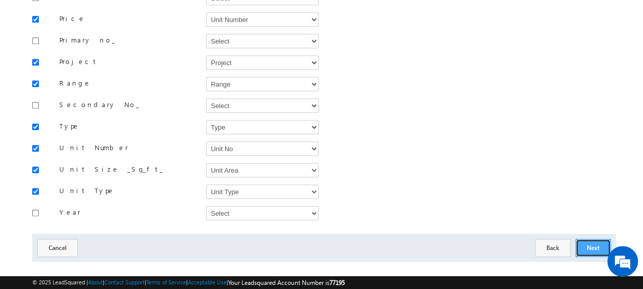
click at [578, 238] on button "Next" at bounding box center [592, 247] width 35 height 18
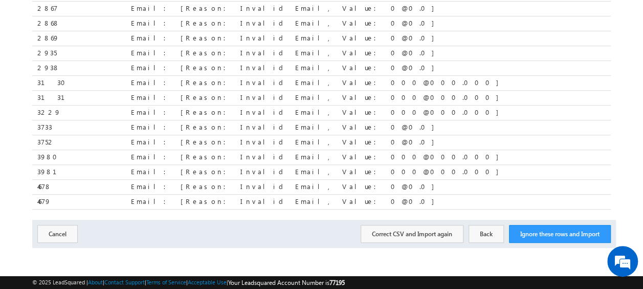
scroll to position [226, 0]
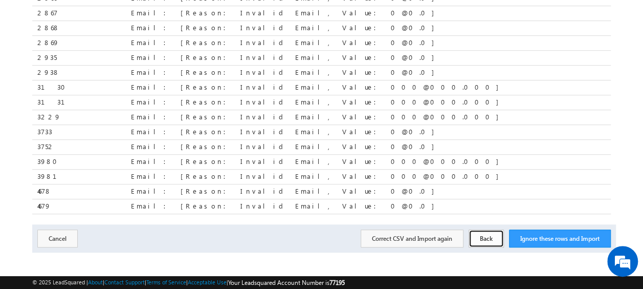
click at [480, 238] on button "Back" at bounding box center [486, 238] width 35 height 18
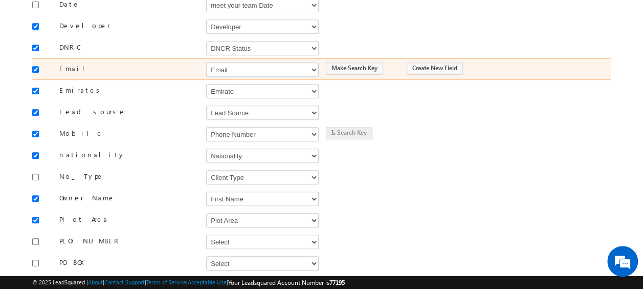
scroll to position [124, 0]
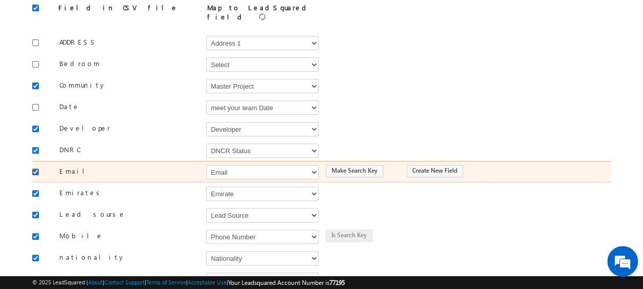
click at [36, 168] on input "checkbox" at bounding box center [35, 171] width 7 height 7
checkbox input "false"
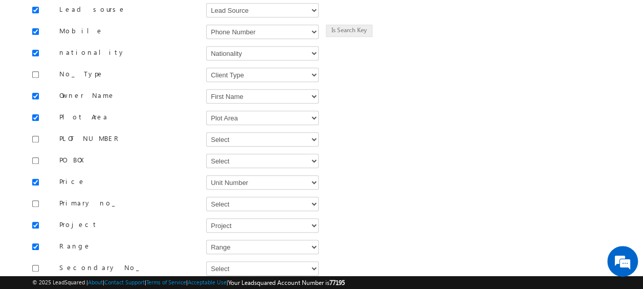
scroll to position [491, 0]
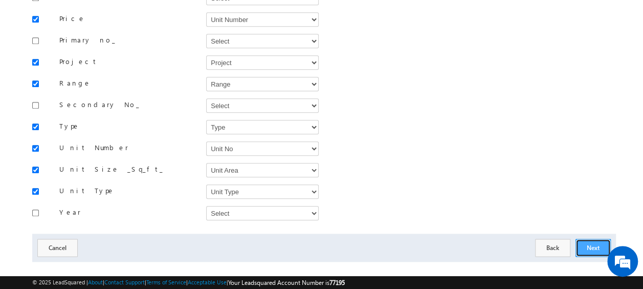
click at [584, 238] on button "Next" at bounding box center [592, 247] width 35 height 18
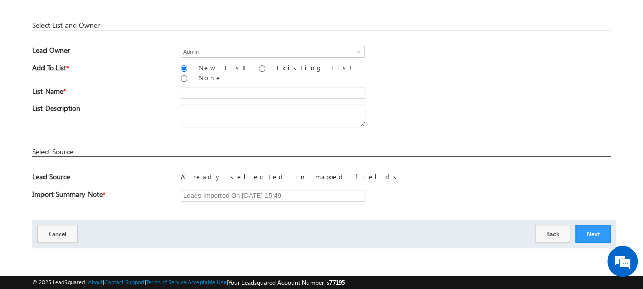
scroll to position [150, 0]
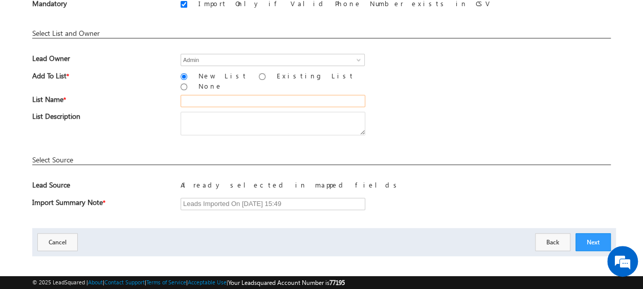
click at [219, 99] on input "text" at bounding box center [273, 101] width 185 height 12
type input "19_Aug_2025_MS_07_03"
click at [588, 235] on button "Next" at bounding box center [592, 242] width 35 height 18
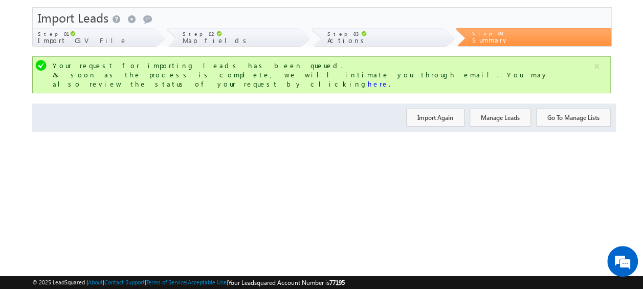
scroll to position [0, 0]
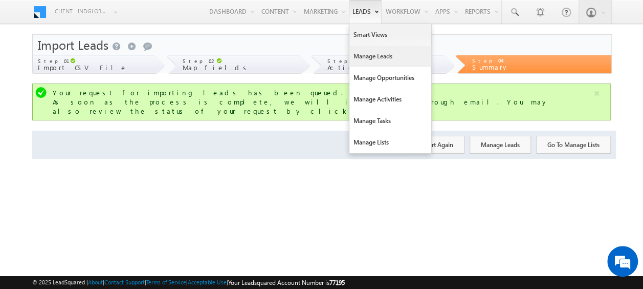
click at [385, 54] on link "Manage Leads" at bounding box center [390, 56] width 82 height 21
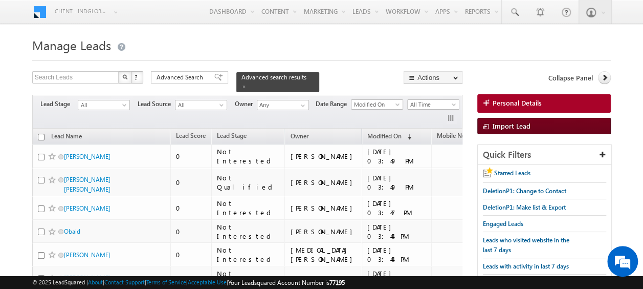
click at [504, 126] on span "Import Lead" at bounding box center [512, 125] width 38 height 9
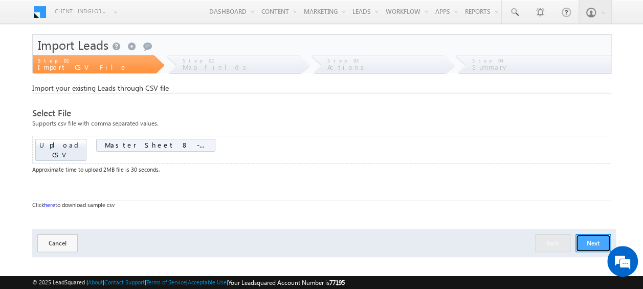
click at [589, 234] on button "Next" at bounding box center [592, 243] width 35 height 18
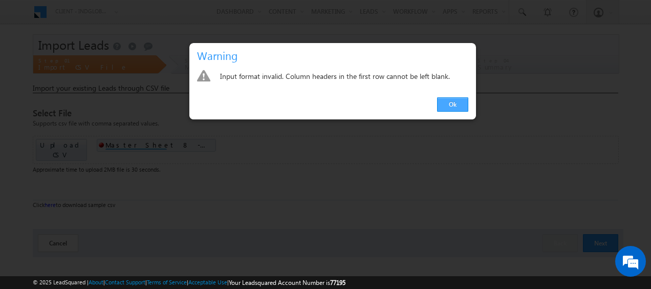
click at [458, 103] on link "Ok" at bounding box center [452, 104] width 31 height 14
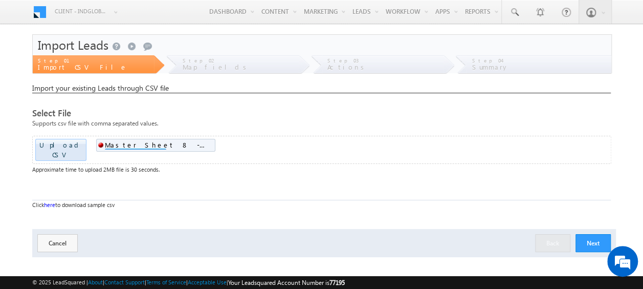
click at [599, 234] on button "Next" at bounding box center [592, 243] width 35 height 18
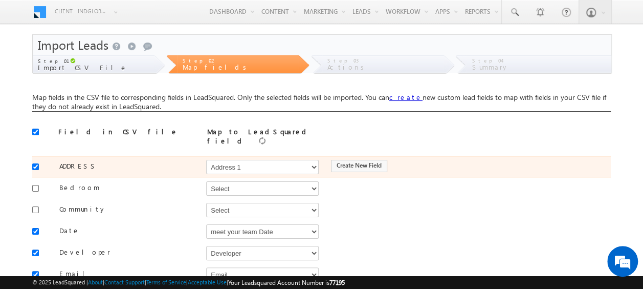
click at [35, 163] on input "checkbox" at bounding box center [35, 166] width 7 height 7
checkbox input "false"
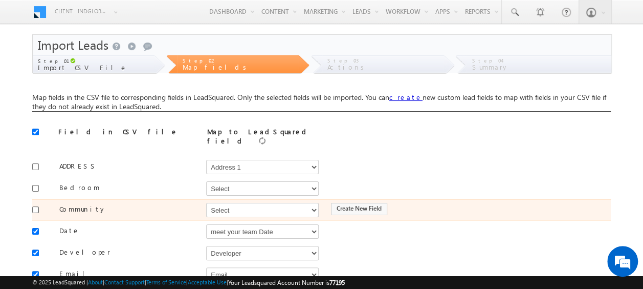
click at [38, 206] on input "checkbox" at bounding box center [35, 209] width 7 height 7
checkbox input "true"
click at [255, 208] on select "Select Select Address 1 Address 2 Budget Building Name Buyer Persona Campaign N…" at bounding box center [262, 210] width 113 height 14
select select "mx_Master_Project"
click at [206, 203] on select "Select Select Address 1 Address 2 Budget Building Name Buyer Persona Campaign N…" at bounding box center [262, 210] width 113 height 14
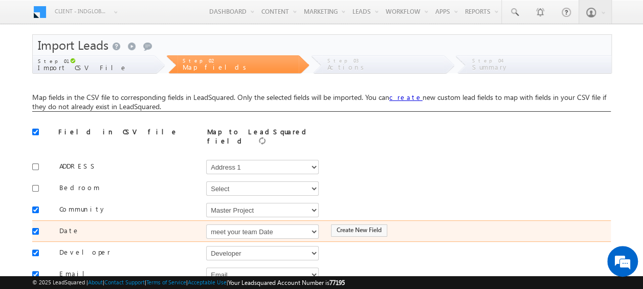
click at [39, 227] on div at bounding box center [38, 230] width 12 height 14
click at [37, 228] on input "checkbox" at bounding box center [35, 231] width 7 height 7
checkbox input "false"
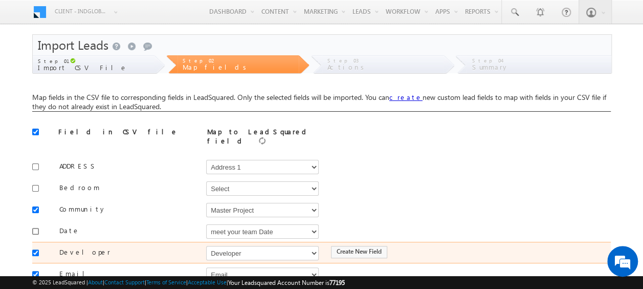
scroll to position [51, 0]
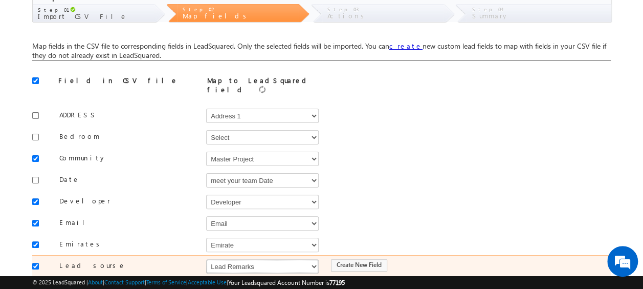
click at [240, 259] on select "Select Select Address 1 Address 2 Budget Building Name Buyer Persona Campaign N…" at bounding box center [262, 266] width 113 height 14
select select "Source"
click at [206, 259] on select "Select Select Address 1 Address 2 Budget Building Name Buyer Persona Campaign N…" at bounding box center [262, 266] width 113 height 14
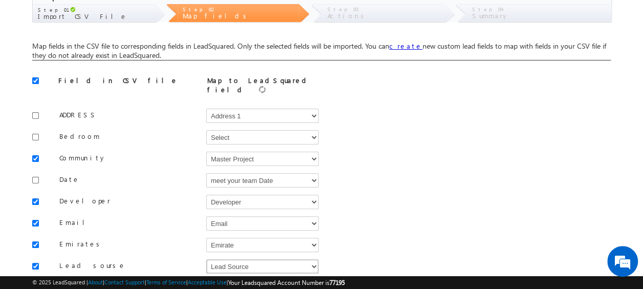
scroll to position [153, 0]
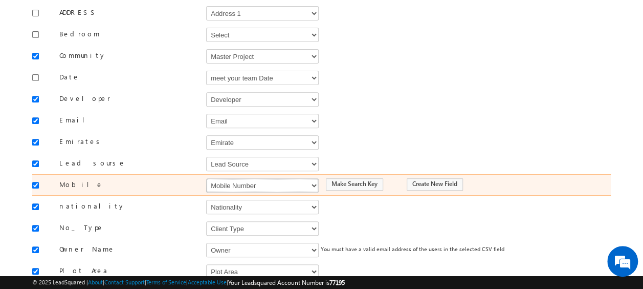
click at [227, 178] on select "Select Select Address 1 Address 2 Budget Building Name Buyer Persona Campaign N…" at bounding box center [262, 185] width 113 height 14
select select "Phone"
click at [206, 178] on select "Select Select Address 1 Address 2 Budget Building Name Buyer Persona Campaign N…" at bounding box center [262, 185] width 113 height 14
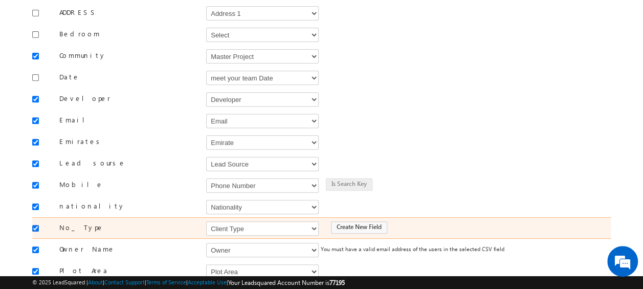
click at [34, 225] on input "checkbox" at bounding box center [35, 228] width 7 height 7
checkbox input "false"
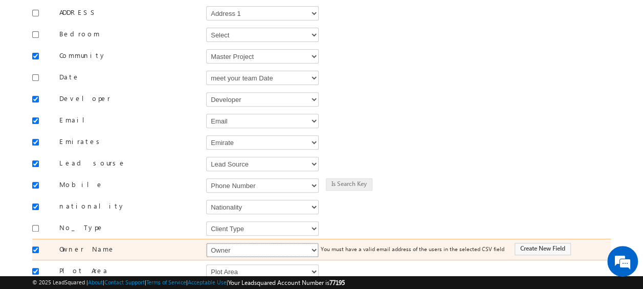
click at [258, 242] on select "Select Select Address 1 Address 2 Budget Building Name Buyer Persona Campaign N…" at bounding box center [262, 249] width 113 height 14
select select "FirstName"
click at [206, 242] on select "Select Select Address 1 Address 2 Budget Building Name Buyer Persona Campaign N…" at bounding box center [262, 249] width 113 height 14
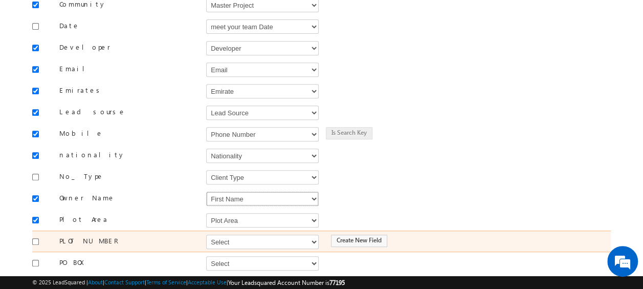
scroll to position [256, 0]
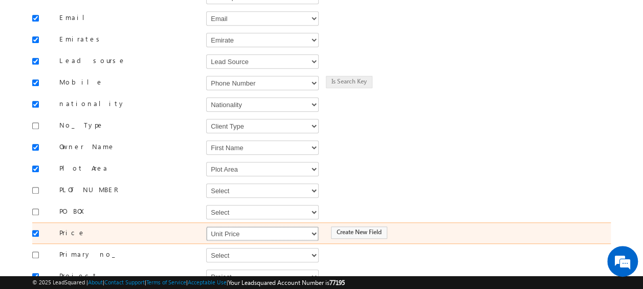
click at [243, 226] on select "Select Select Address 1 Address 2 Budget Building Name Buyer Persona Campaign N…" at bounding box center [262, 233] width 113 height 14
select select "mx_Unit_Number"
click at [206, 226] on select "Select Select Address 1 Address 2 Budget Building Name Buyer Persona Campaign N…" at bounding box center [262, 233] width 113 height 14
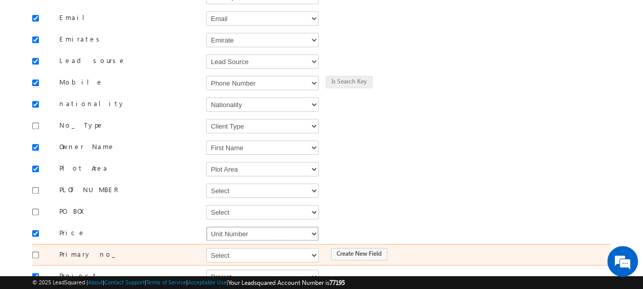
scroll to position [358, 0]
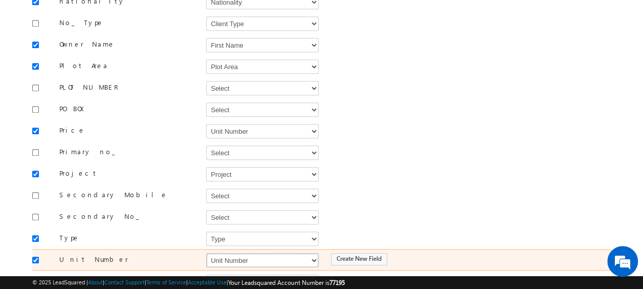
click at [219, 253] on select "Select Select Address 1 Address 2 Budget Building Name Buyer Persona Campaign N…" at bounding box center [262, 260] width 113 height 14
select select "mx_Unit_No"
click at [206, 253] on select "Select Select Address 1 Address 2 Budget Building Name Buyer Persona Campaign N…" at bounding box center [262, 260] width 113 height 14
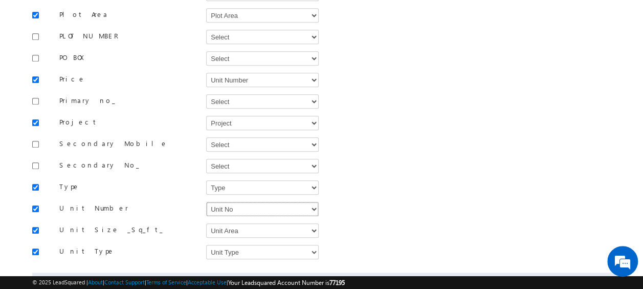
scroll to position [449, 0]
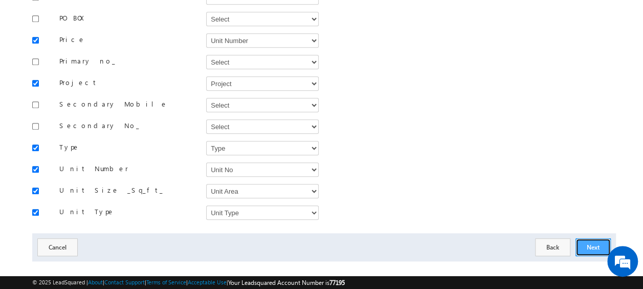
click at [604, 238] on button "Next" at bounding box center [592, 247] width 35 height 18
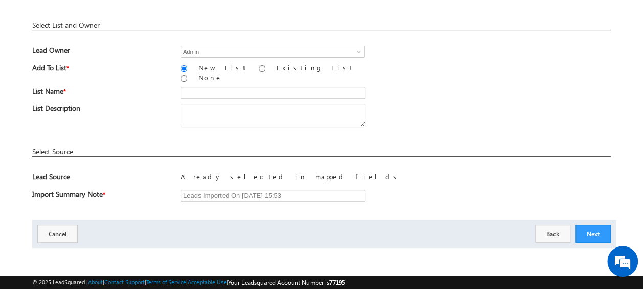
scroll to position [150, 0]
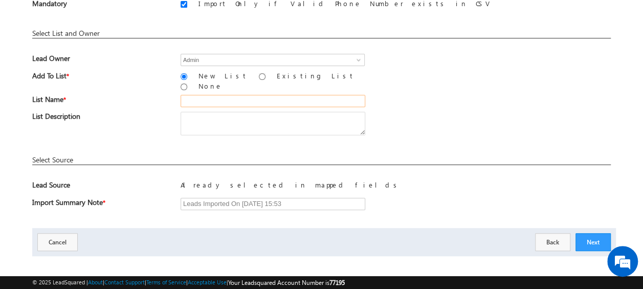
click at [196, 97] on input "text" at bounding box center [273, 101] width 185 height 12
type input "19_Aug_2025_MS_08"
click at [591, 235] on button "Next" at bounding box center [592, 242] width 35 height 18
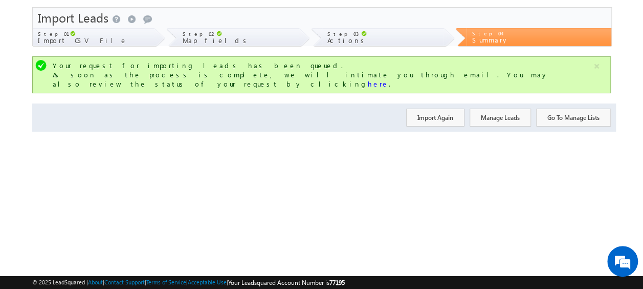
scroll to position [0, 0]
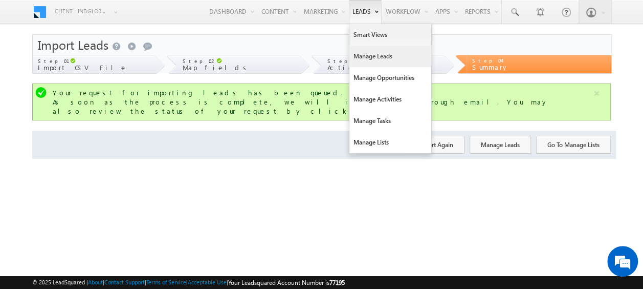
click at [371, 57] on link "Manage Leads" at bounding box center [390, 56] width 82 height 21
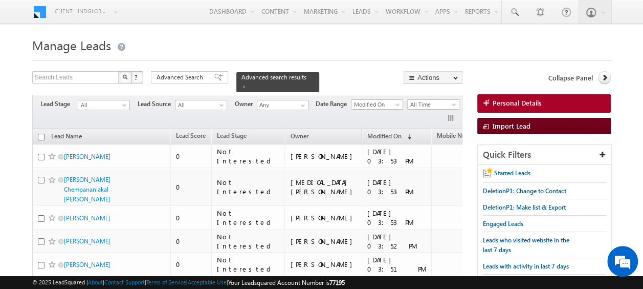
click at [486, 124] on span at bounding box center [488, 127] width 10 height 10
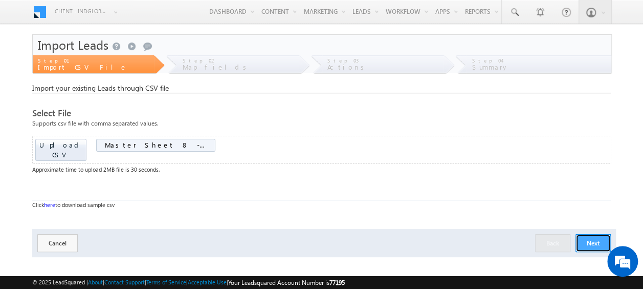
click at [593, 234] on button "Next" at bounding box center [592, 243] width 35 height 18
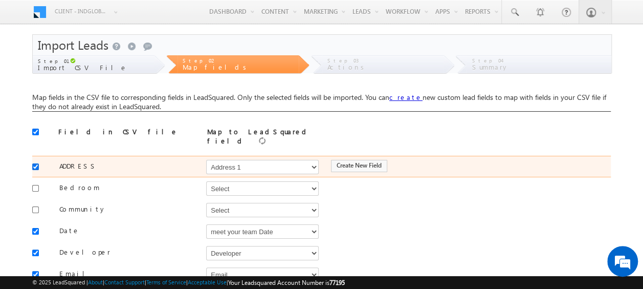
click at [35, 163] on input "checkbox" at bounding box center [35, 166] width 7 height 7
checkbox input "false"
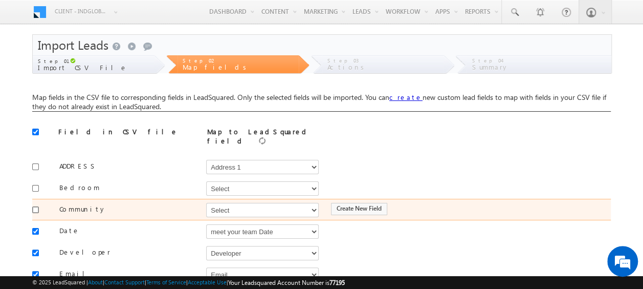
click at [34, 206] on input "checkbox" at bounding box center [35, 209] width 7 height 7
checkbox input "true"
click at [217, 209] on select "Select Select Address 1 Address 2 Budget Building Name Buyer Persona Campaign N…" at bounding box center [262, 210] width 113 height 14
select select "mx_Master_Project"
click at [206, 203] on select "Select Select Address 1 Address 2 Budget Building Name Buyer Persona Campaign N…" at bounding box center [262, 210] width 113 height 14
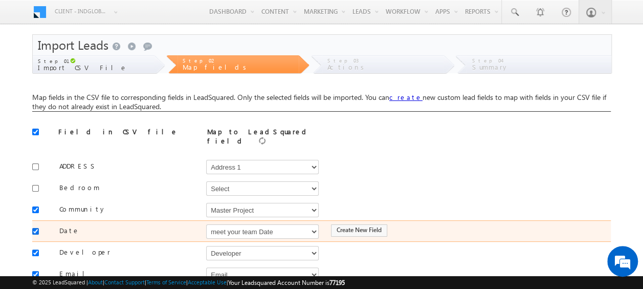
click at [34, 228] on input "checkbox" at bounding box center [35, 231] width 7 height 7
checkbox input "false"
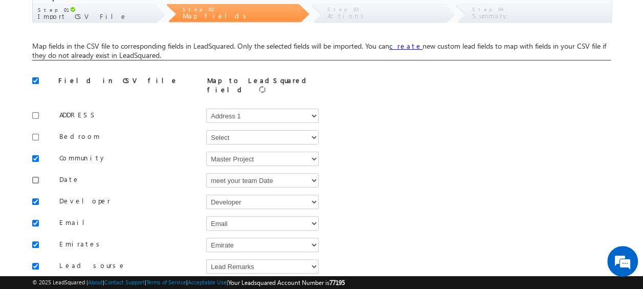
scroll to position [102, 0]
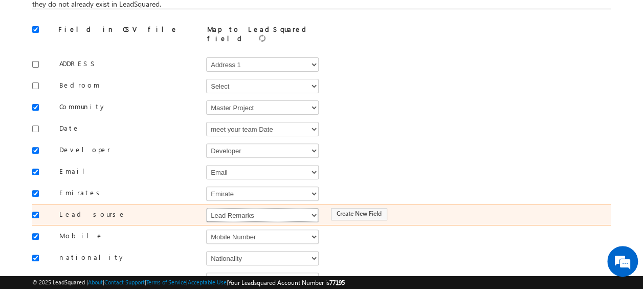
click at [217, 212] on select "Select Select Address 1 Address 2 Budget Building Name Buyer Persona Campaign N…" at bounding box center [262, 215] width 113 height 14
select select "Source"
click at [206, 208] on select "Select Select Address 1 Address 2 Budget Building Name Buyer Persona Campaign N…" at bounding box center [262, 215] width 113 height 14
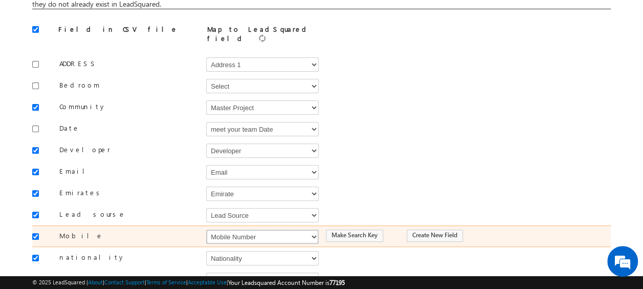
click at [225, 229] on select "Select Select Address 1 Address 2 Budget Building Name Buyer Persona Campaign N…" at bounding box center [262, 236] width 113 height 14
select select "Phone"
click at [206, 229] on select "Select Select Address 1 Address 2 Budget Building Name Buyer Persona Campaign N…" at bounding box center [262, 236] width 113 height 14
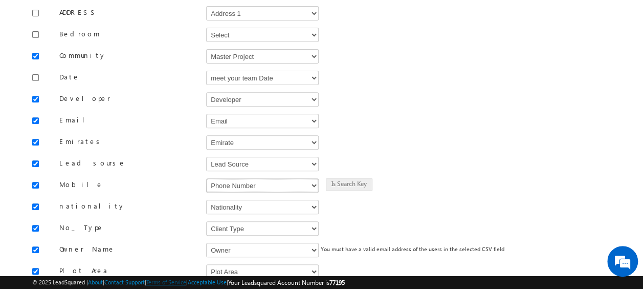
scroll to position [205, 0]
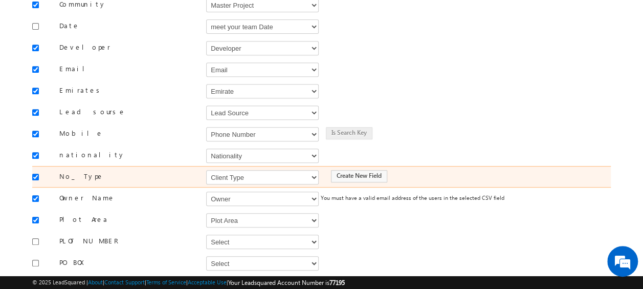
click at [40, 169] on div at bounding box center [38, 176] width 12 height 14
click at [35, 173] on input "checkbox" at bounding box center [35, 176] width 7 height 7
checkbox input "false"
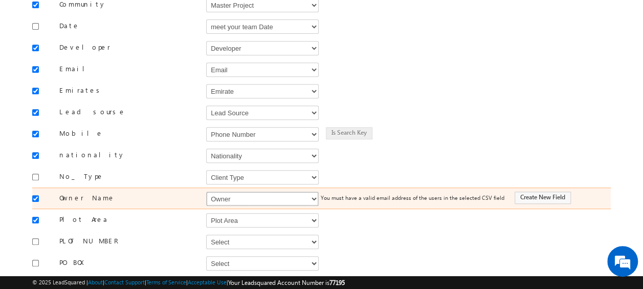
click at [216, 191] on select "Select Select Address 1 Address 2 Budget Building Name Buyer Persona Campaign N…" at bounding box center [262, 198] width 113 height 14
select select "FirstName"
click at [206, 191] on select "Select Select Address 1 Address 2 Budget Building Name Buyer Persona Campaign N…" at bounding box center [262, 198] width 113 height 14
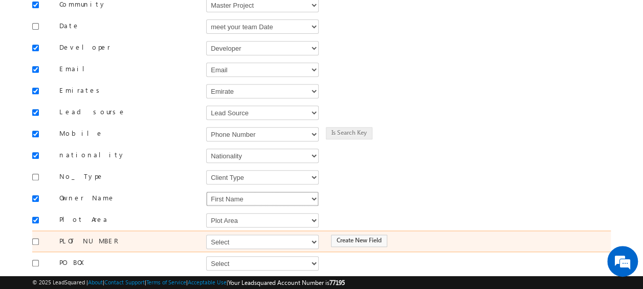
scroll to position [256, 0]
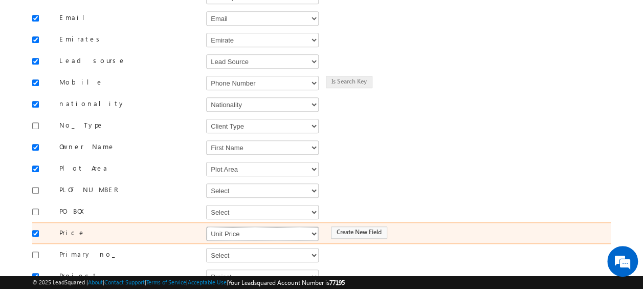
click at [268, 226] on select "Select Select Address 1 Address 2 Budget Building Name Buyer Persona Campaign N…" at bounding box center [262, 233] width 113 height 14
select select "mx_Unit_Number"
click at [206, 226] on select "Select Select Address 1 Address 2 Budget Building Name Buyer Persona Campaign N…" at bounding box center [262, 233] width 113 height 14
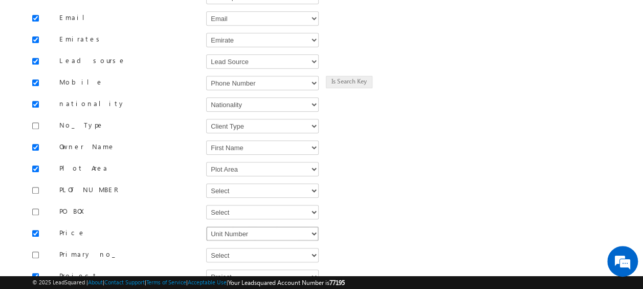
scroll to position [358, 0]
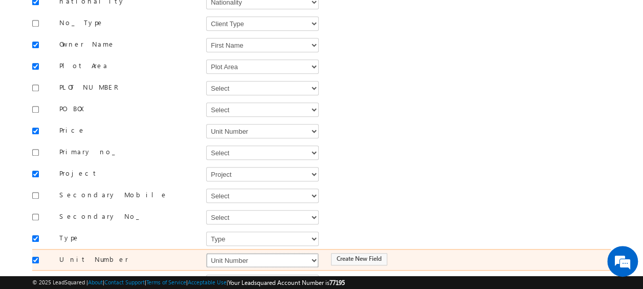
click at [235, 253] on select "Select Select Address 1 Address 2 Budget Building Name Buyer Persona Campaign N…" at bounding box center [262, 260] width 113 height 14
select select "mx_Unit_No"
click at [206, 253] on select "Select Select Address 1 Address 2 Budget Building Name Buyer Persona Campaign N…" at bounding box center [262, 260] width 113 height 14
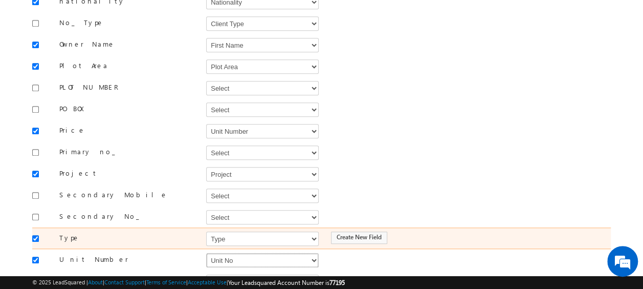
scroll to position [449, 0]
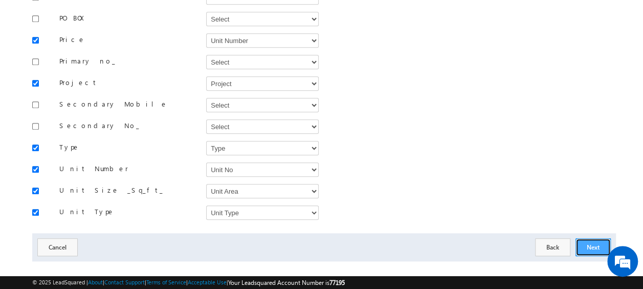
click at [595, 238] on button "Next" at bounding box center [592, 247] width 35 height 18
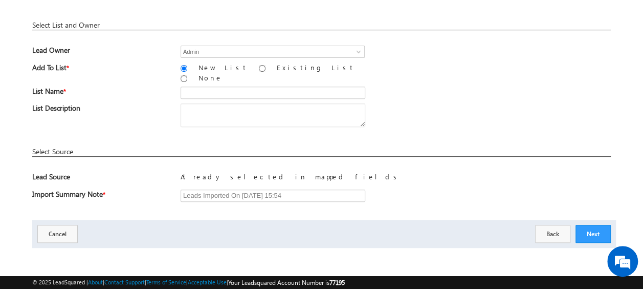
scroll to position [150, 0]
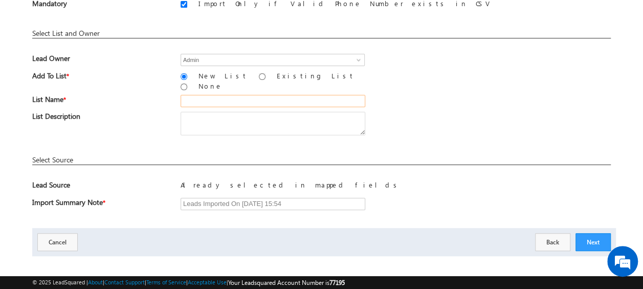
click at [216, 95] on input "text" at bounding box center [273, 101] width 185 height 12
type input "19_Aug_2025_MS_08_02"
click at [595, 233] on button "Next" at bounding box center [592, 242] width 35 height 18
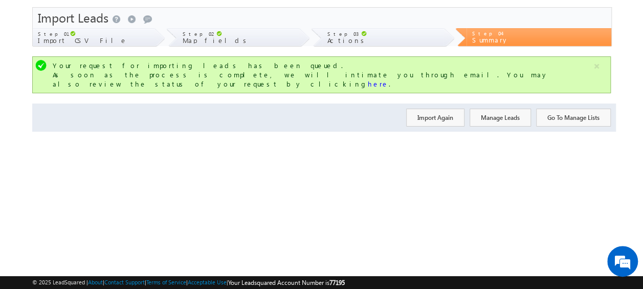
scroll to position [0, 0]
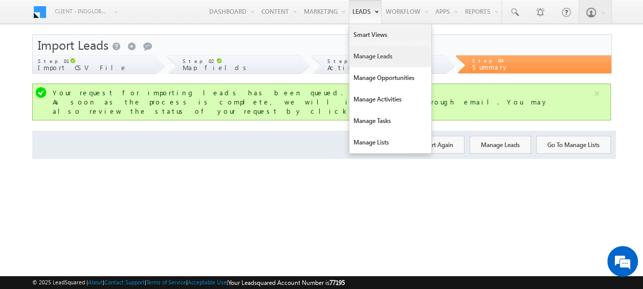
click at [368, 56] on link "Manage Leads" at bounding box center [390, 56] width 82 height 21
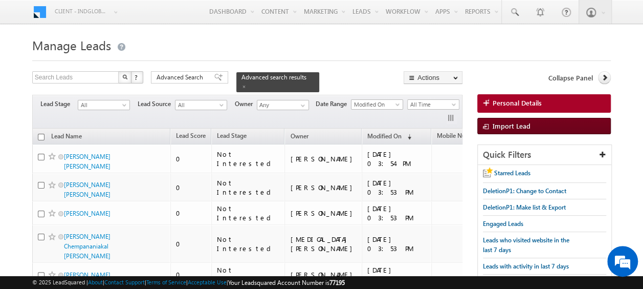
click at [513, 128] on span "Import Lead" at bounding box center [512, 125] width 38 height 9
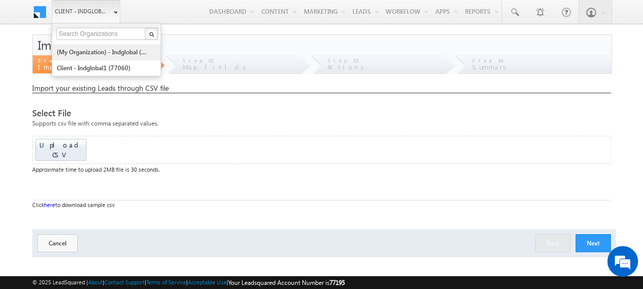
click at [102, 54] on link "(My Organization) - indglobal (48060)" at bounding box center [103, 52] width 94 height 16
